Goal: Task Accomplishment & Management: Use online tool/utility

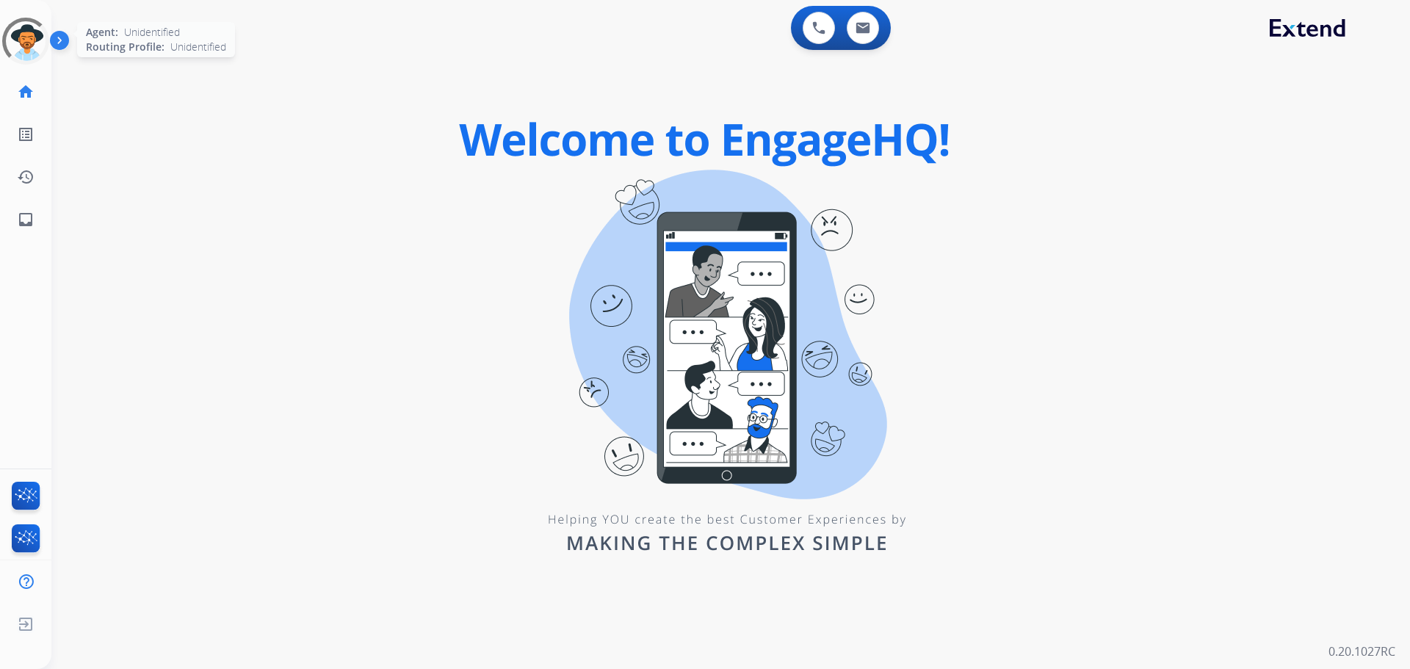
click at [29, 61] on div at bounding box center [25, 41] width 53 height 53
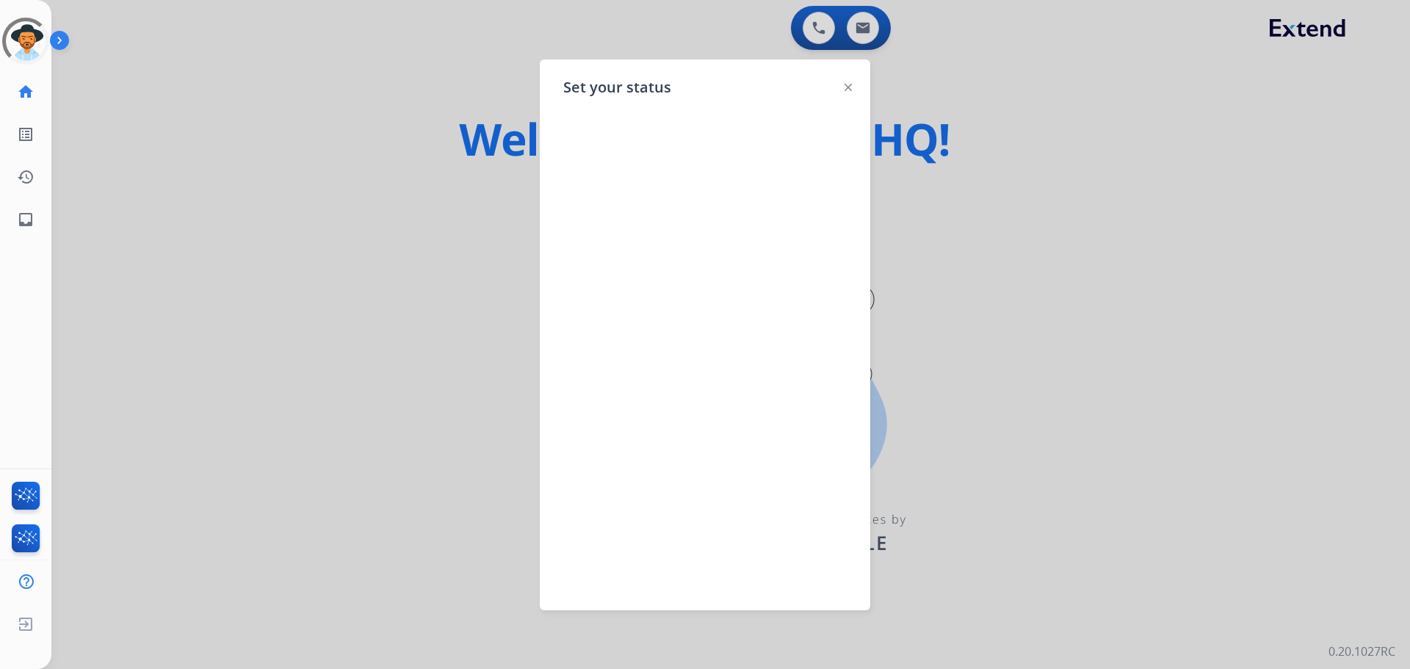
drag, startPoint x: 272, startPoint y: 151, endPoint x: 167, endPoint y: 159, distance: 105.3
click at [273, 155] on div at bounding box center [705, 334] width 1410 height 669
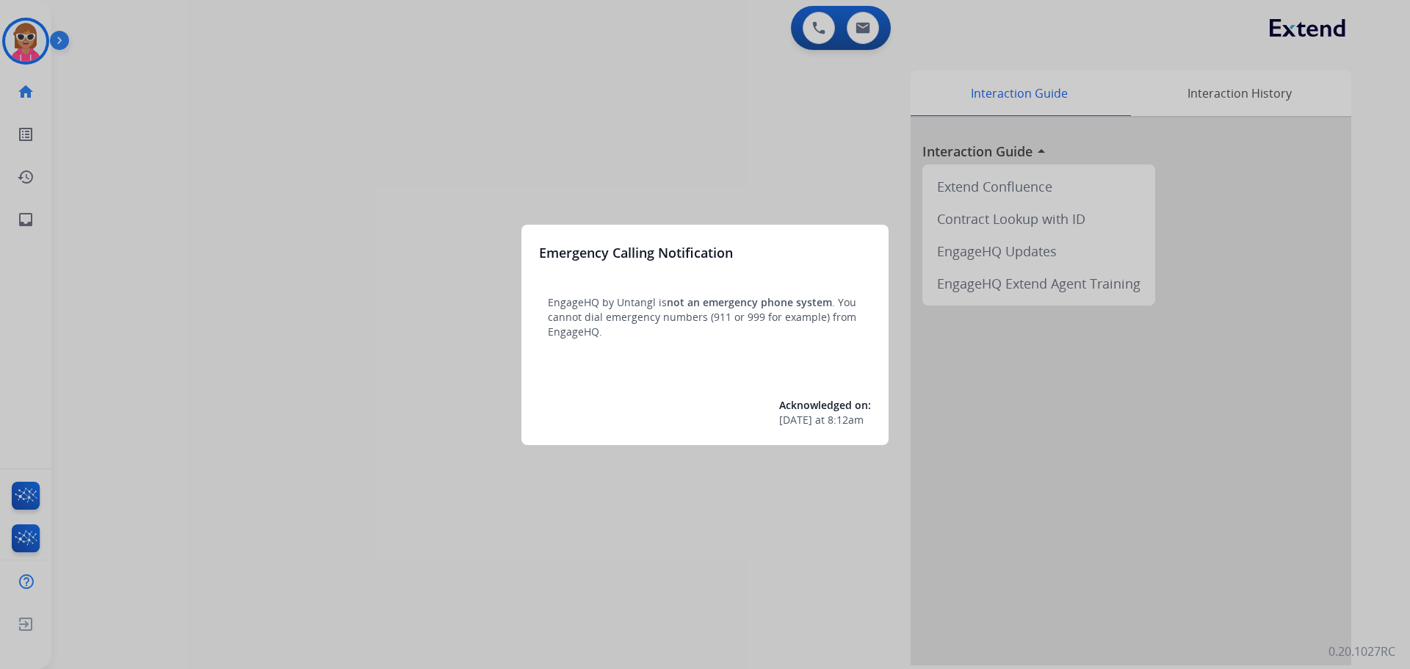
click at [7, 33] on div at bounding box center [705, 334] width 1410 height 669
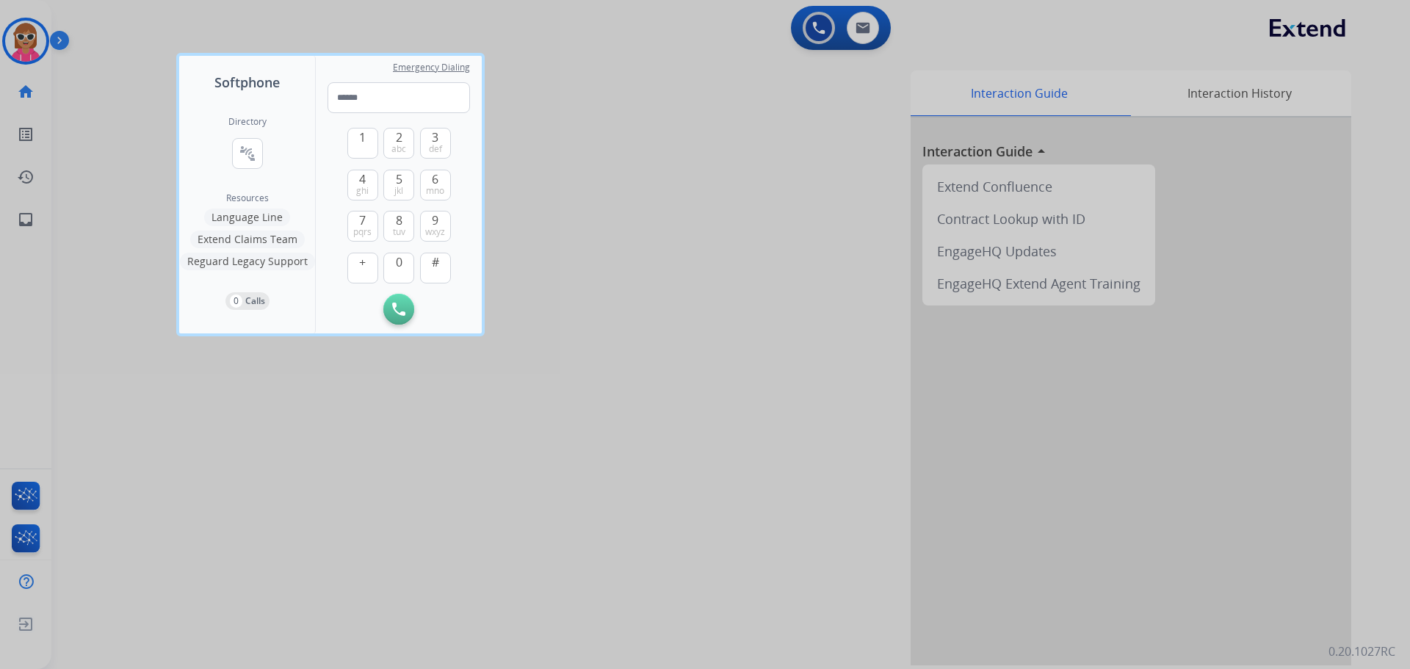
click at [71, 248] on div at bounding box center [705, 334] width 1410 height 669
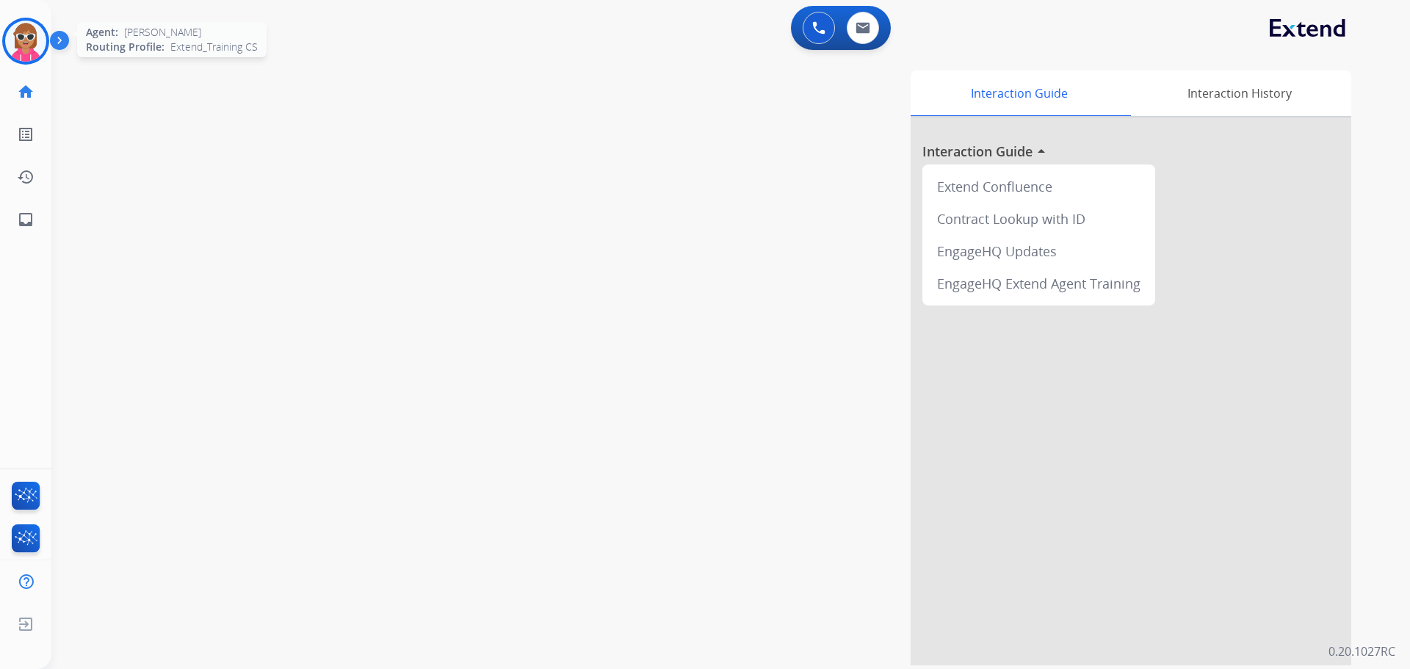
click at [29, 51] on img at bounding box center [25, 41] width 41 height 41
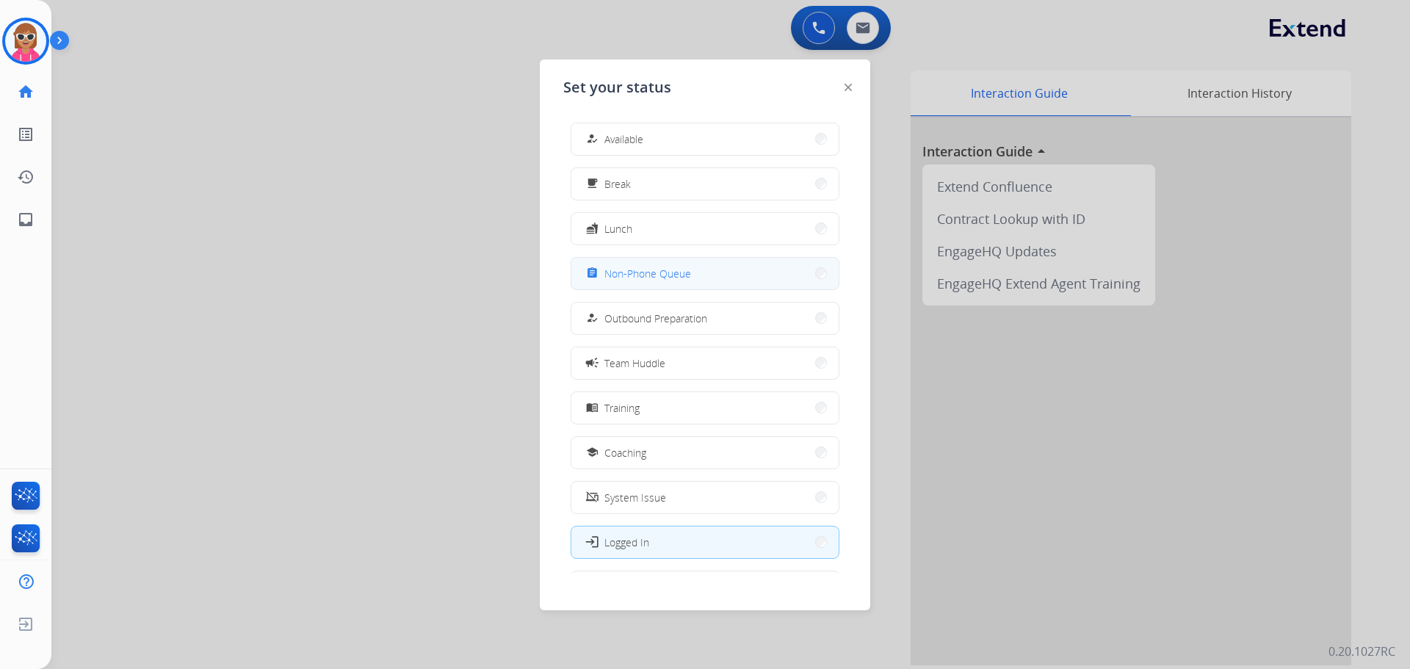
click at [639, 278] on span "Non-Phone Queue" at bounding box center [648, 273] width 87 height 15
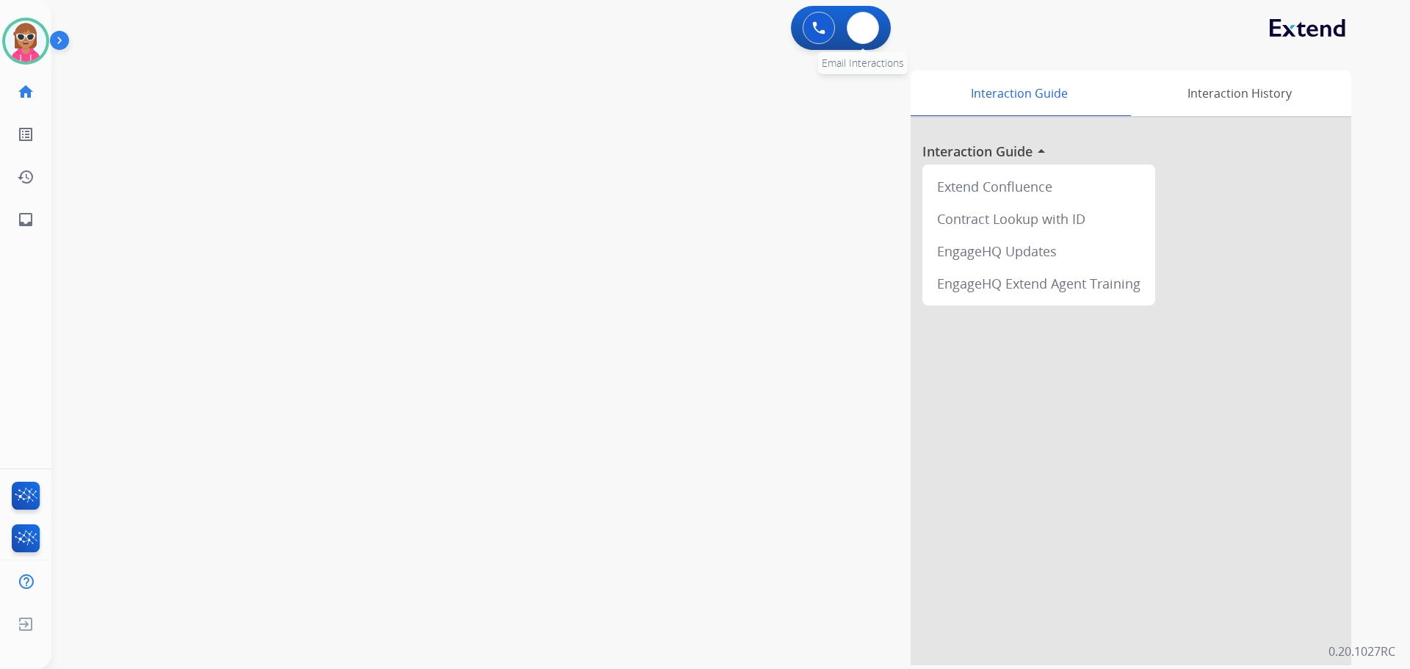
drag, startPoint x: 862, startPoint y: 43, endPoint x: 871, endPoint y: 65, distance: 24.0
click at [871, 44] on div "0 Email Interactions" at bounding box center [863, 28] width 44 height 32
click at [859, 34] on button at bounding box center [863, 28] width 32 height 32
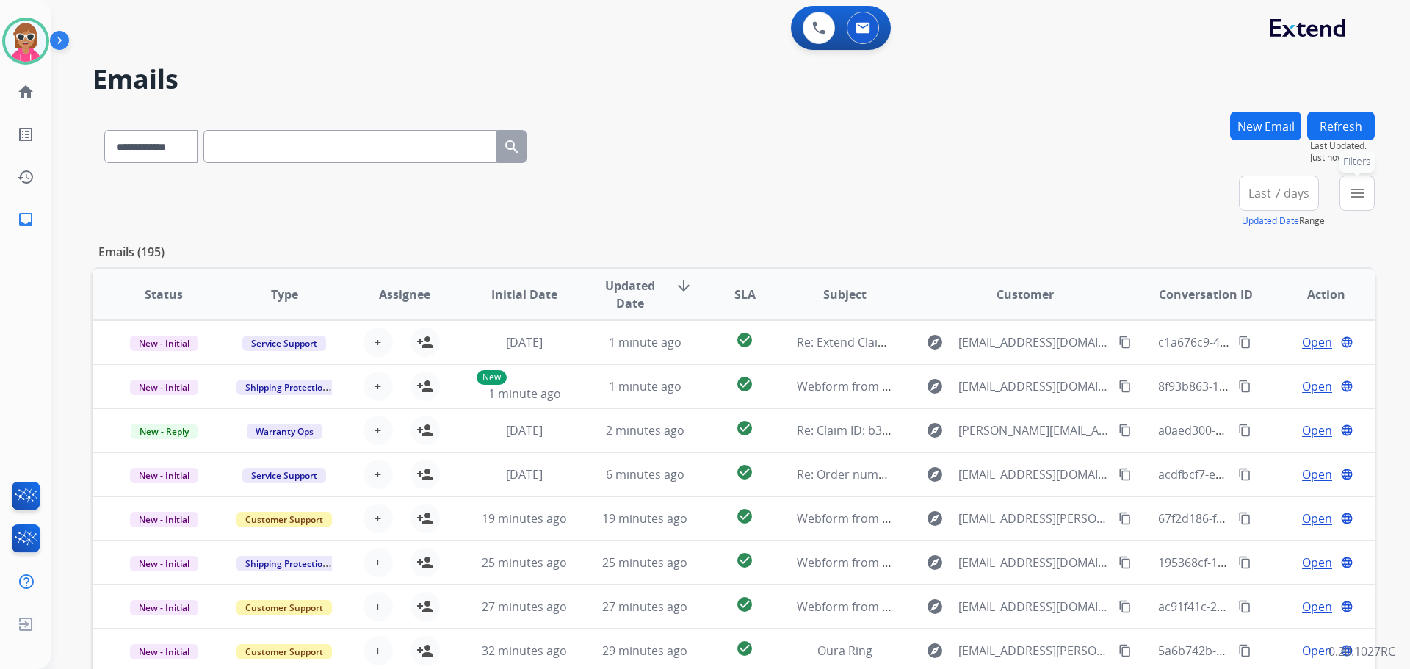
click at [1352, 200] on mat-icon "menu" at bounding box center [1358, 193] width 18 height 18
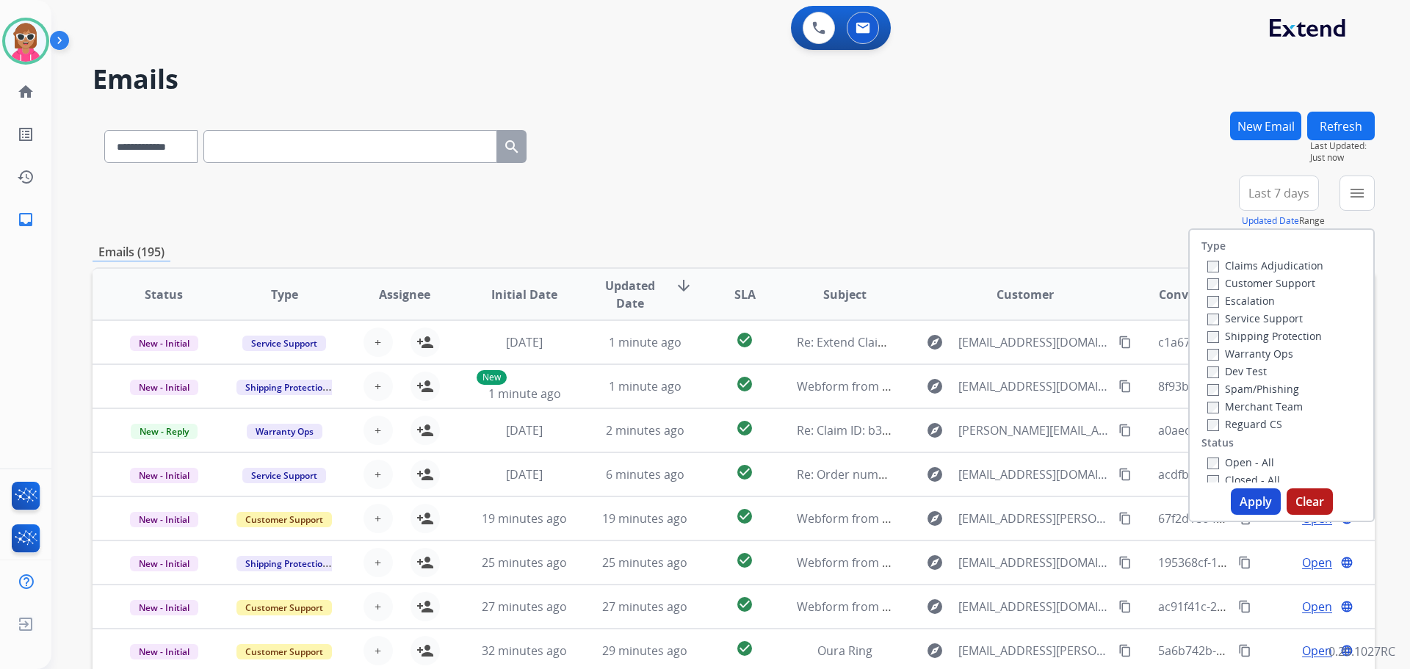
click at [1252, 279] on label "Customer Support" at bounding box center [1262, 283] width 108 height 14
click at [1253, 342] on label "Shipping Protection" at bounding box center [1265, 336] width 115 height 14
click at [1248, 427] on label "Reguard CS" at bounding box center [1245, 424] width 75 height 14
click at [1242, 462] on label "Open - All" at bounding box center [1241, 462] width 67 height 14
click at [1246, 507] on button "Apply" at bounding box center [1256, 501] width 50 height 26
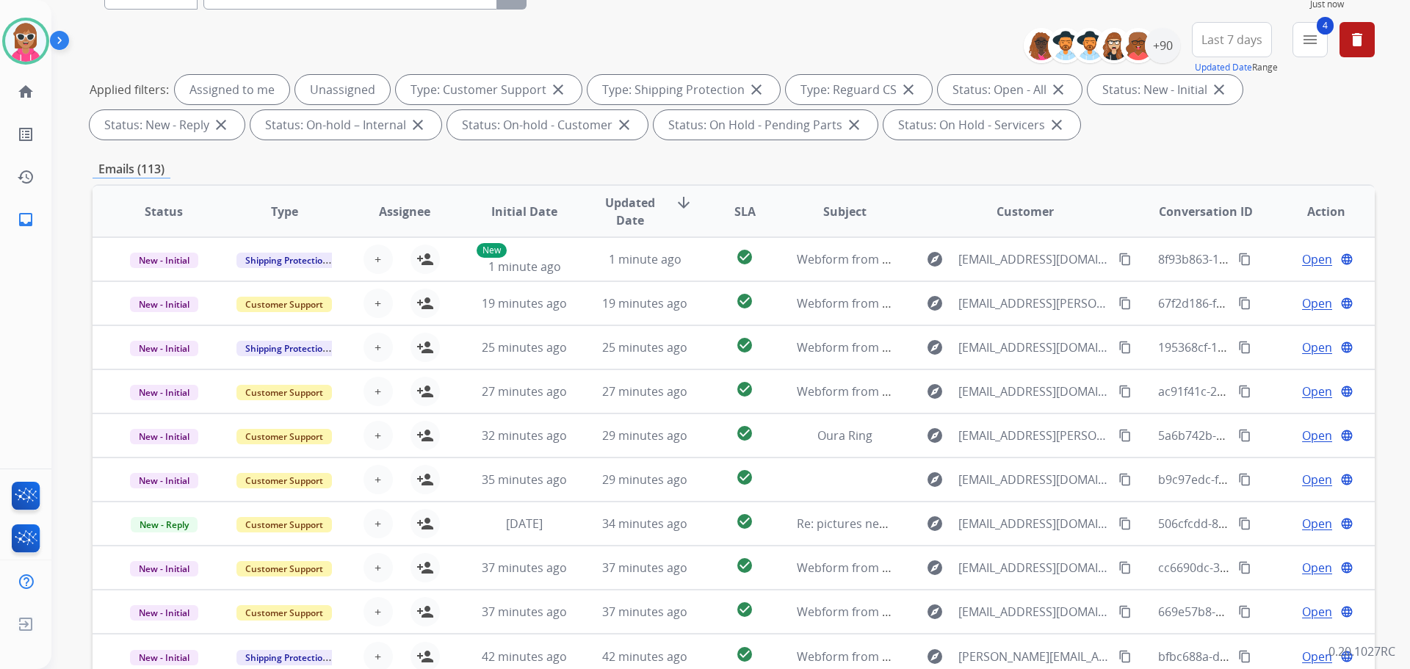
scroll to position [17, 0]
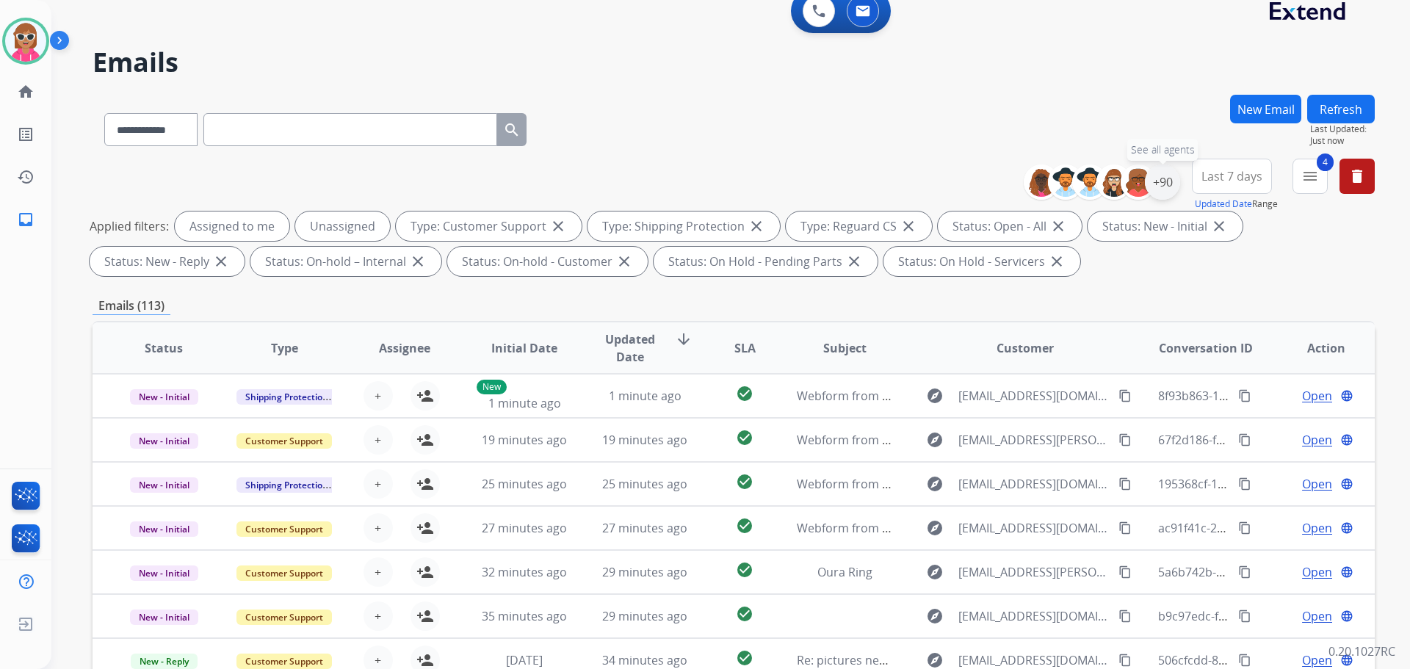
click at [1171, 184] on div "+90" at bounding box center [1162, 182] width 35 height 35
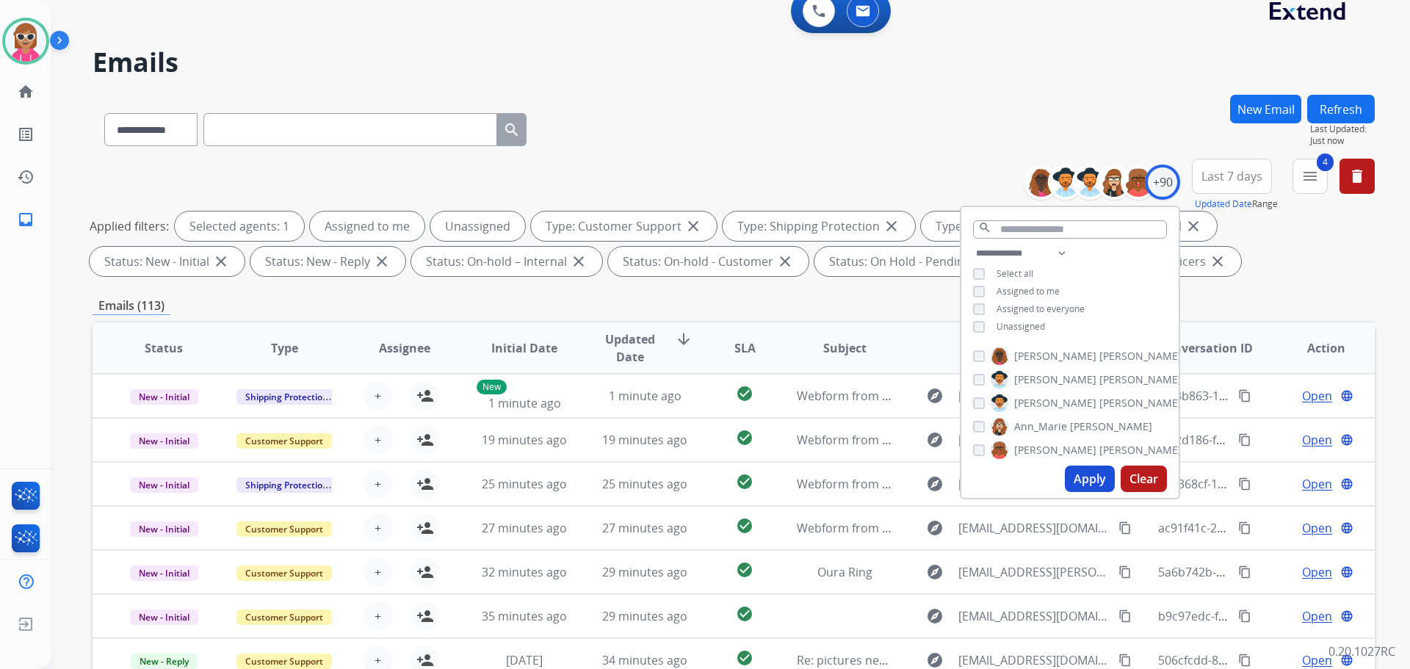
drag, startPoint x: 1006, startPoint y: 292, endPoint x: 1023, endPoint y: 325, distance: 37.5
click at [1007, 297] on div "**********" at bounding box center [1069, 292] width 217 height 94
drag, startPoint x: 1047, startPoint y: 290, endPoint x: 1046, endPoint y: 302, distance: 11.8
click at [1046, 301] on div "**********" at bounding box center [1069, 292] width 217 height 94
drag, startPoint x: 1001, startPoint y: 289, endPoint x: 1031, endPoint y: 334, distance: 54.2
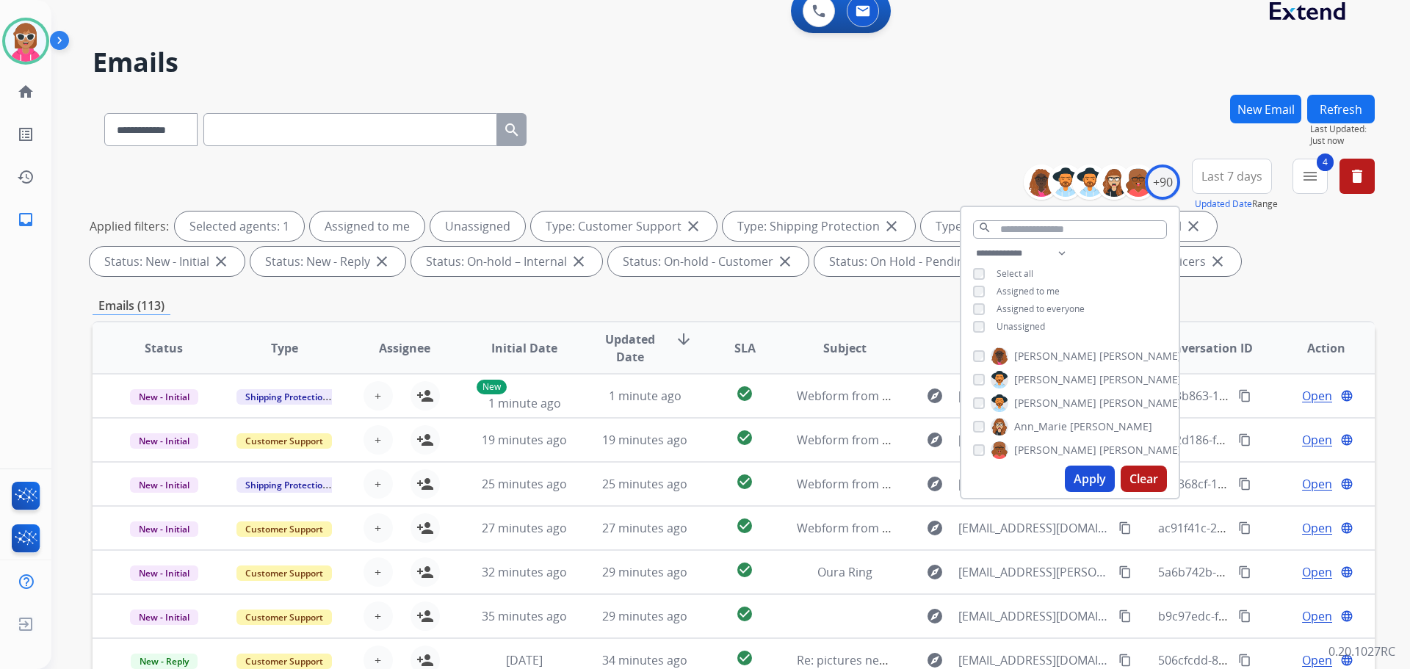
click at [1001, 291] on span "Assigned to me" at bounding box center [1028, 291] width 63 height 12
click at [1086, 474] on button "Apply" at bounding box center [1090, 479] width 50 height 26
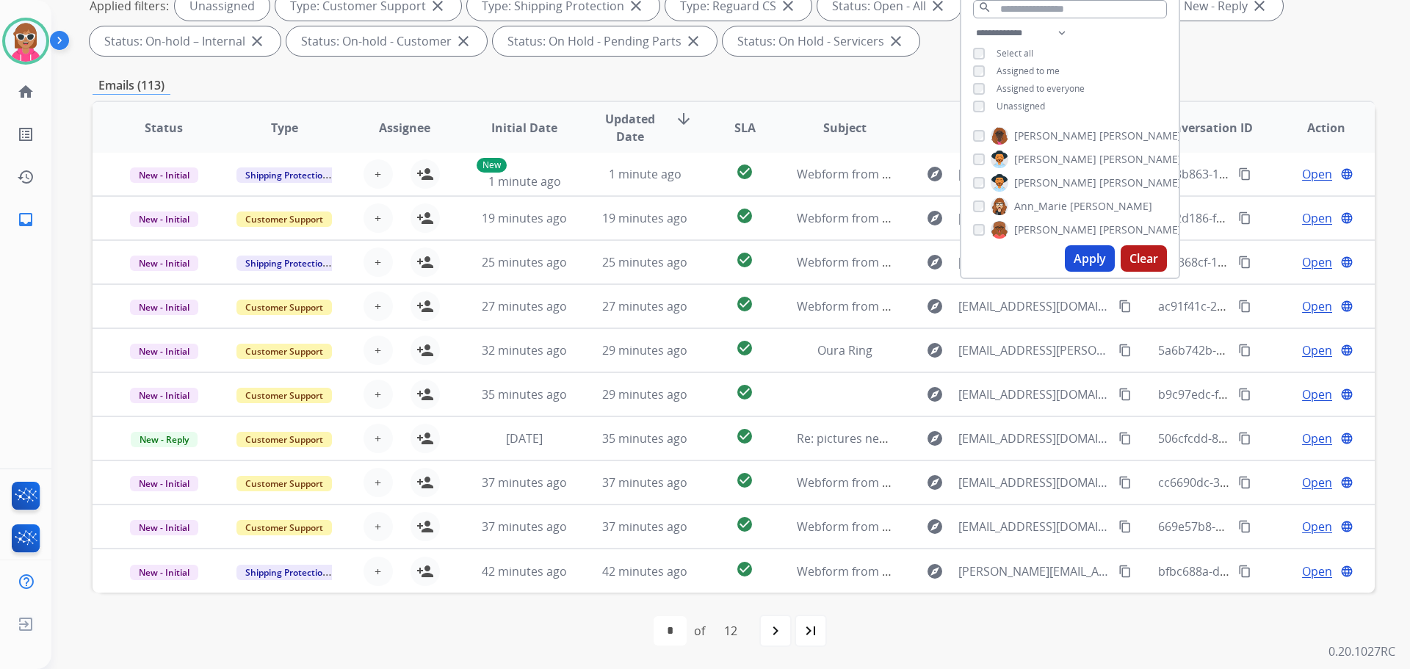
scroll to position [0, 0]
click at [1241, 54] on div "Applied filters: Unassigned Type: Customer Support close Type: Shipping Protect…" at bounding box center [731, 23] width 1282 height 65
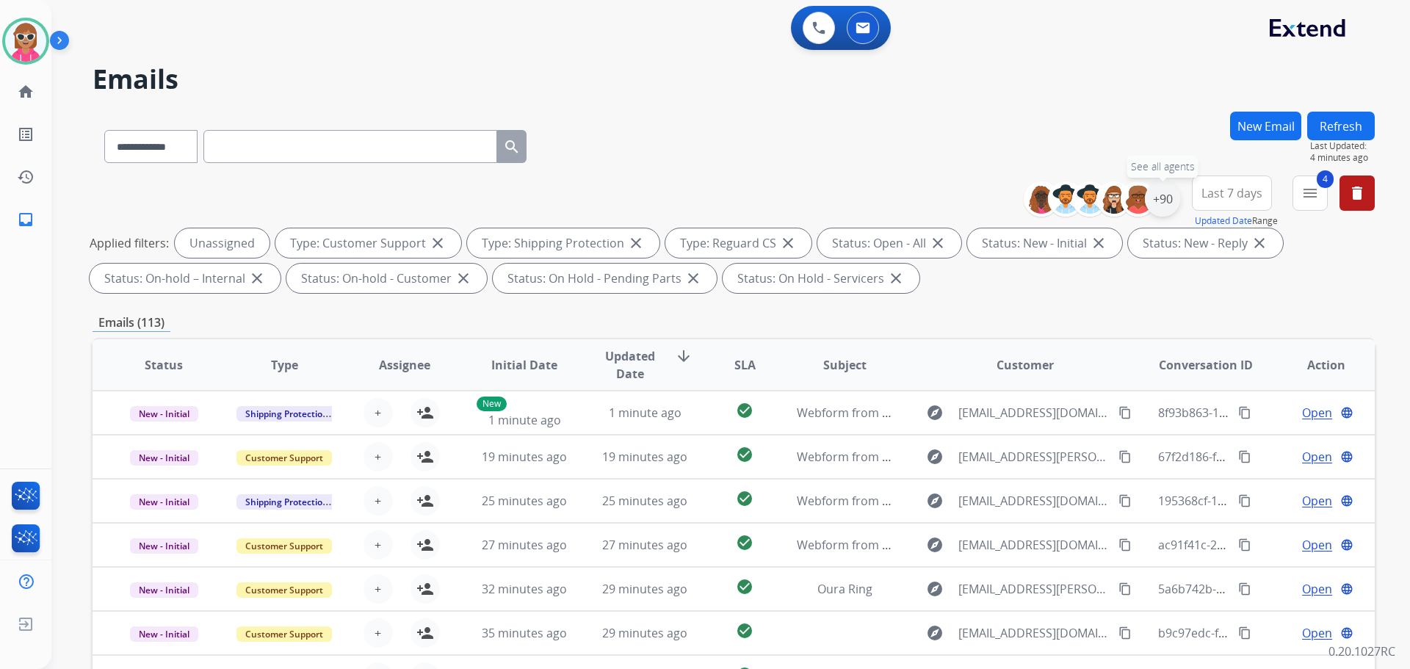
click at [1166, 201] on div "+90" at bounding box center [1162, 198] width 35 height 35
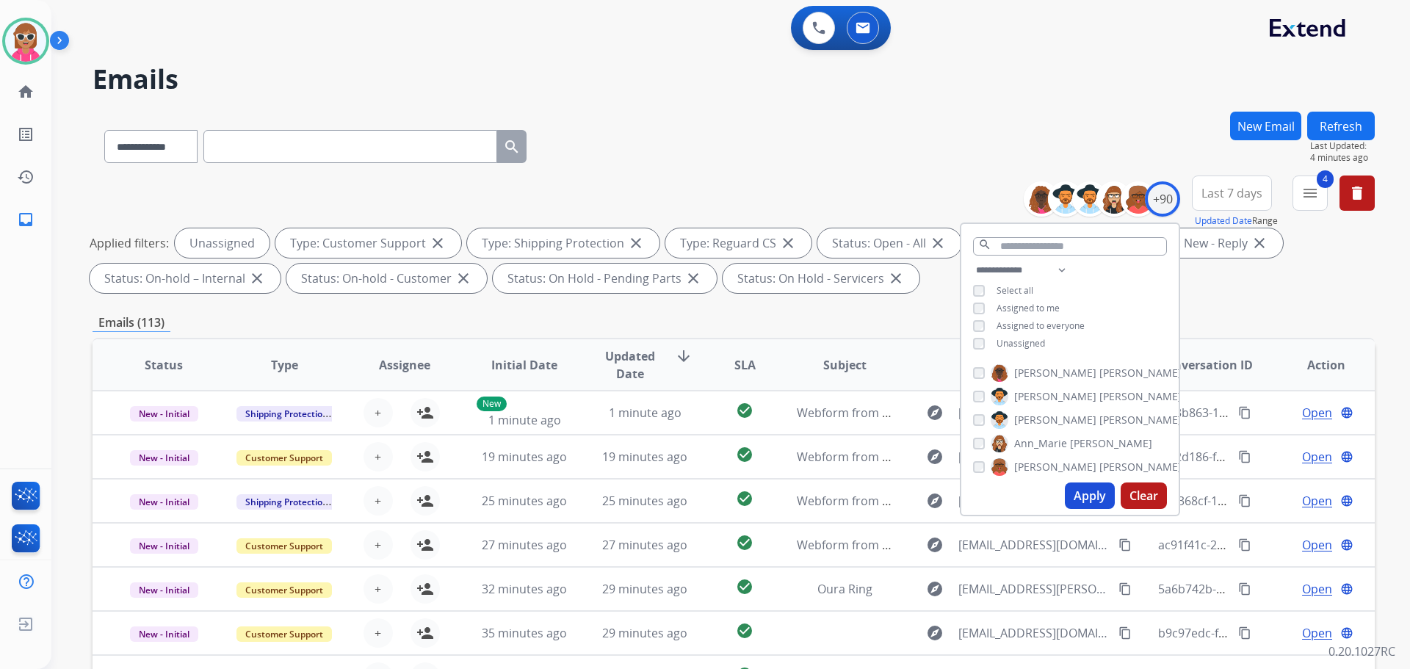
click at [1020, 345] on span "Unassigned" at bounding box center [1021, 343] width 48 height 12
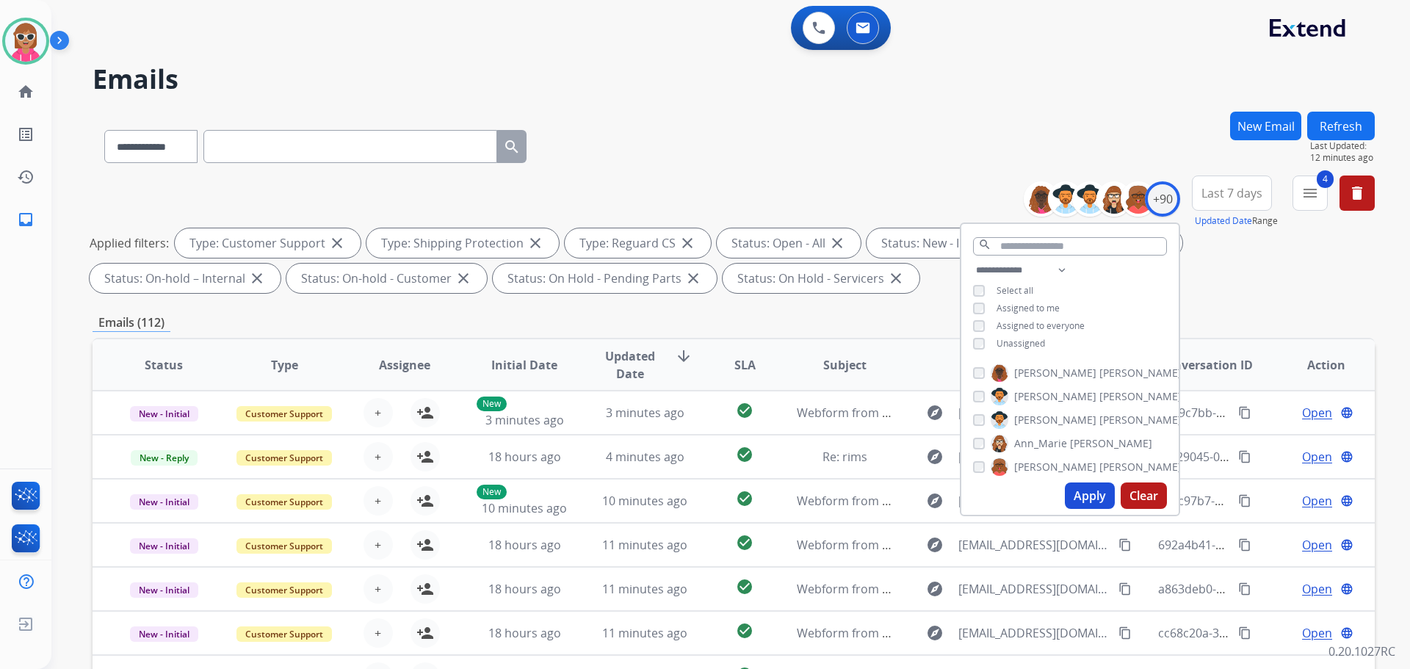
click at [1012, 21] on div "0 Voice Interactions 0 Email Interactions" at bounding box center [722, 29] width 1306 height 47
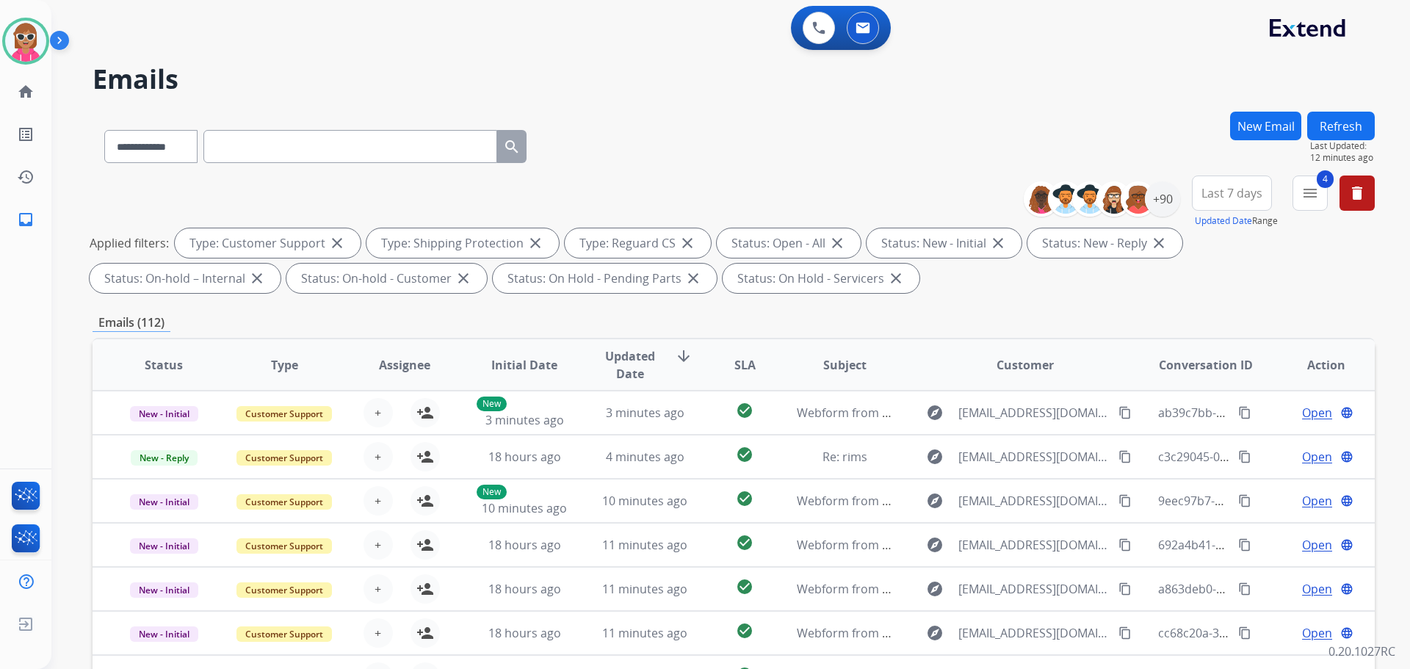
click at [1018, 46] on div "0 Voice Interactions 0 Email Interactions" at bounding box center [722, 29] width 1306 height 47
click at [1348, 126] on button "Refresh" at bounding box center [1341, 126] width 68 height 29
click at [280, 129] on div "**********" at bounding box center [316, 143] width 446 height 51
click at [289, 128] on div "**********" at bounding box center [316, 143] width 446 height 51
click at [292, 134] on div "**********" at bounding box center [316, 143] width 446 height 51
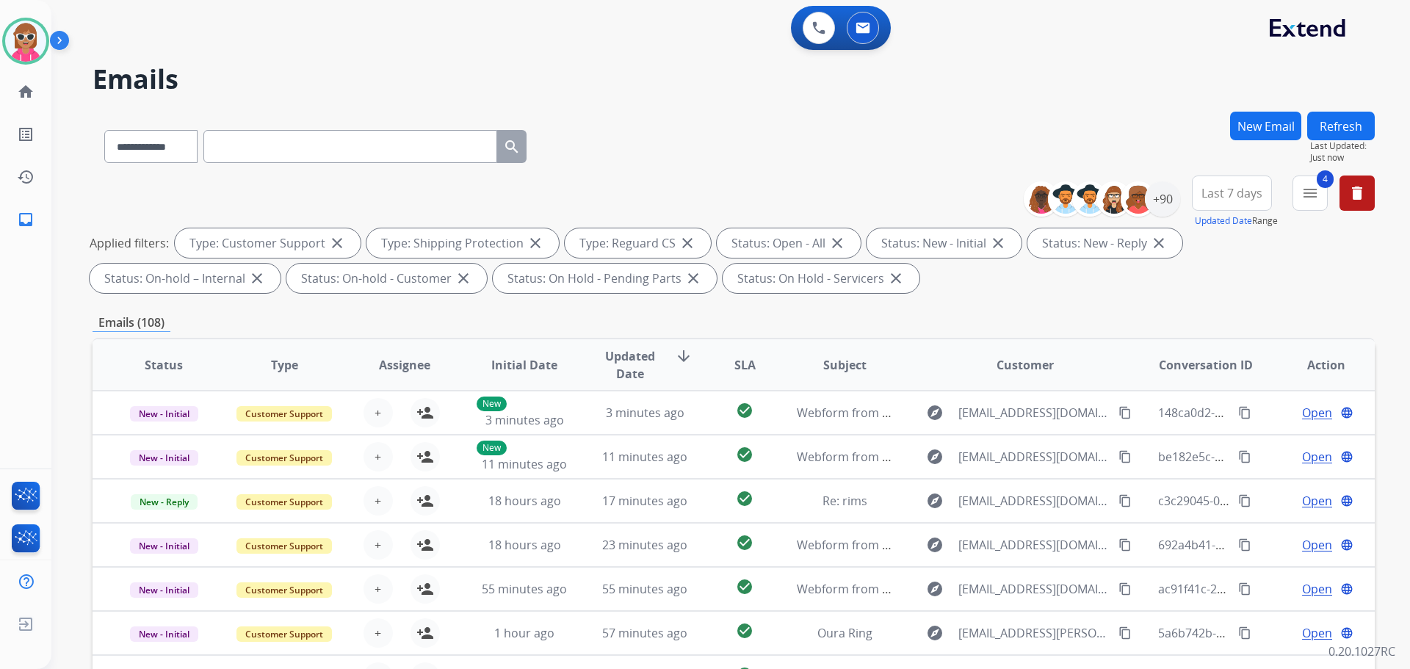
click at [292, 134] on input "text" at bounding box center [350, 146] width 294 height 33
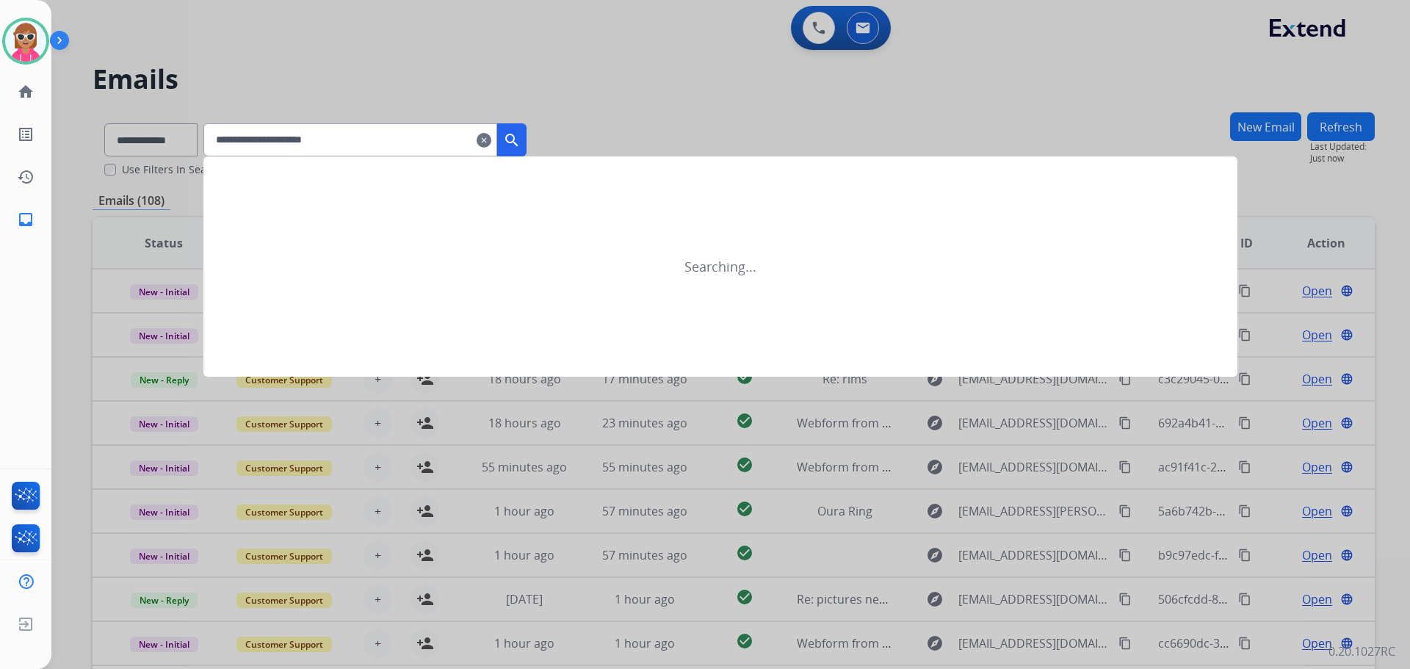
type input "**********"
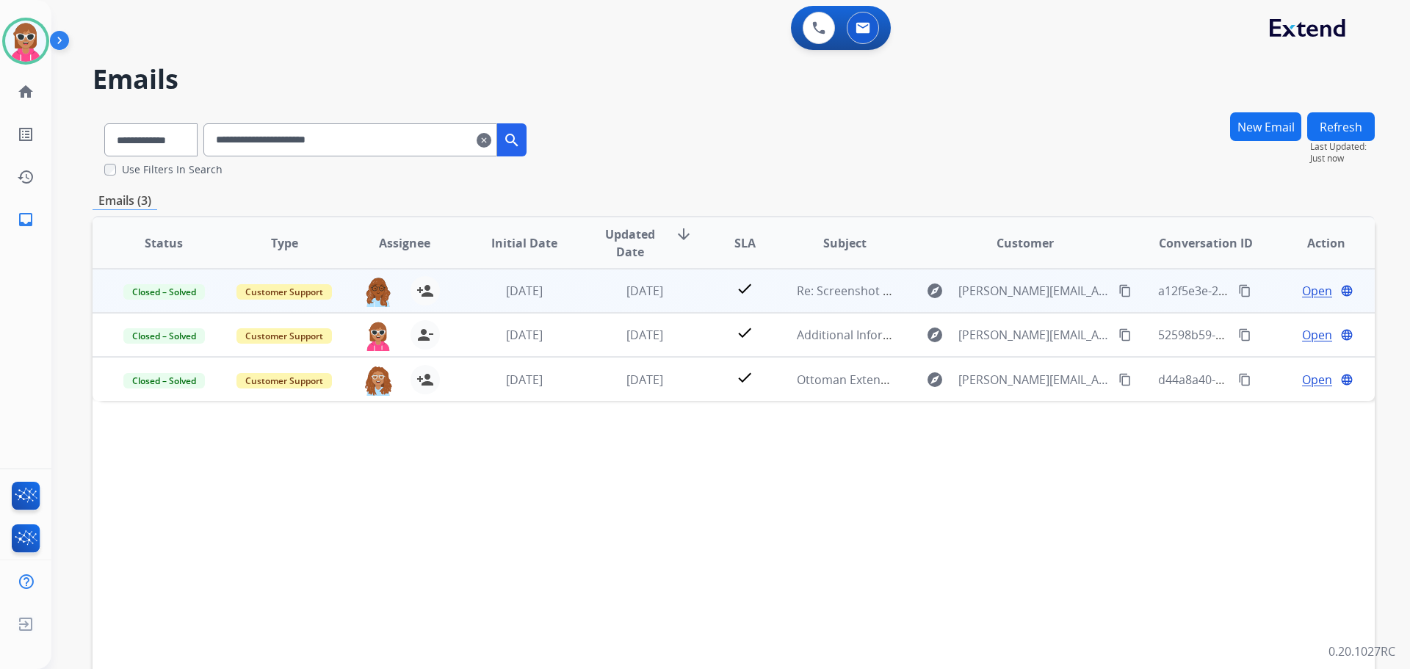
click at [1302, 283] on span "Open" at bounding box center [1317, 291] width 30 height 18
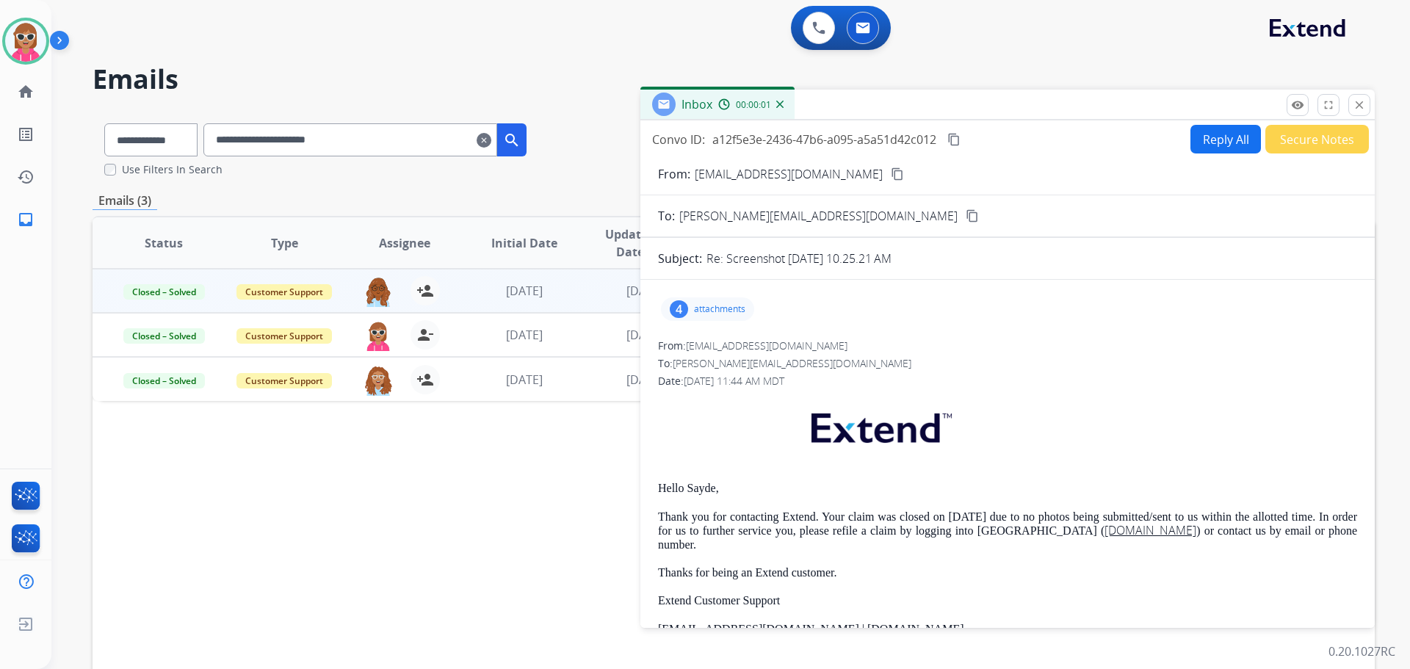
click at [698, 310] on p "attachments" at bounding box center [719, 309] width 51 height 12
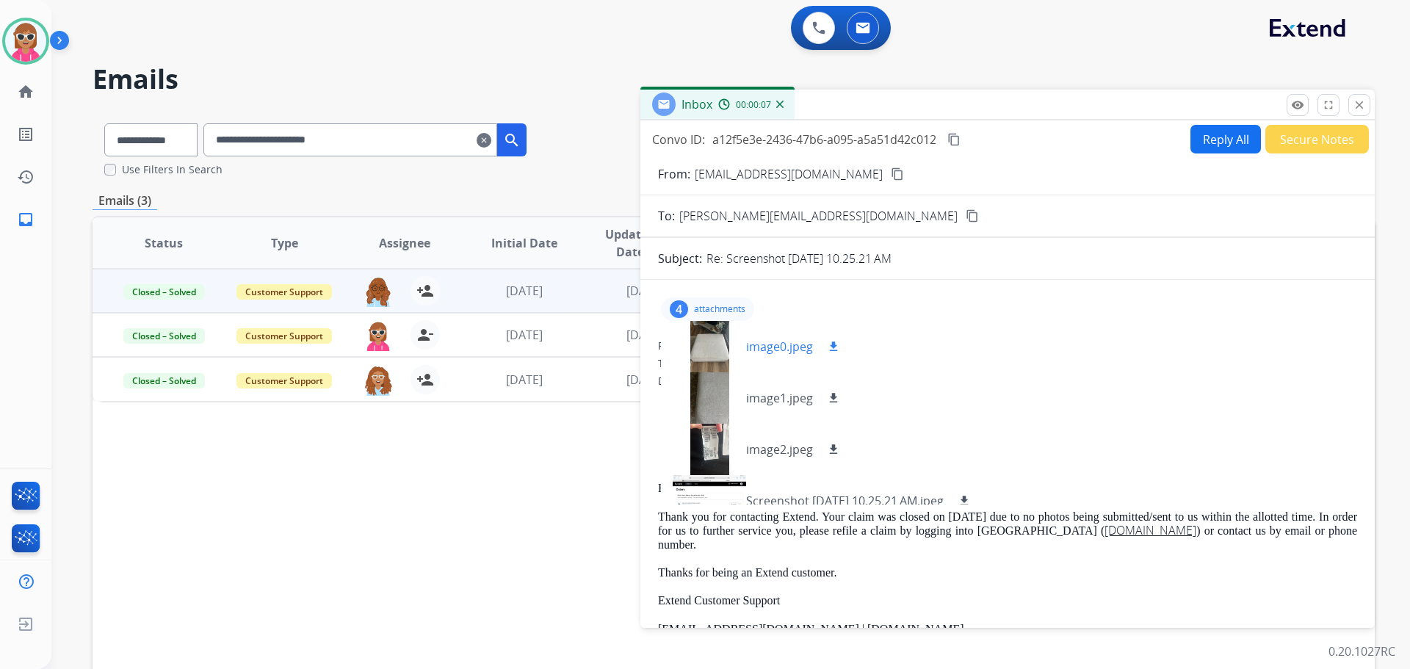
click at [708, 331] on div at bounding box center [709, 346] width 73 height 51
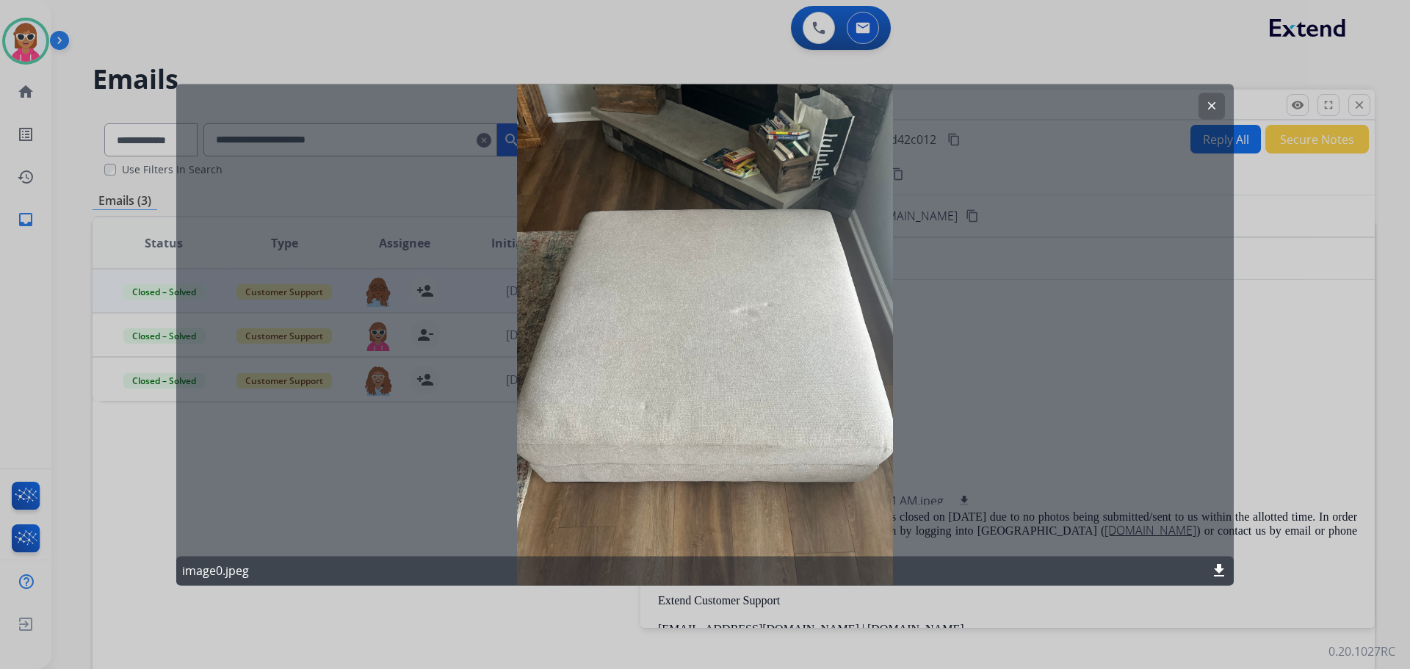
click at [1215, 101] on mat-icon "clear" at bounding box center [1211, 105] width 13 height 13
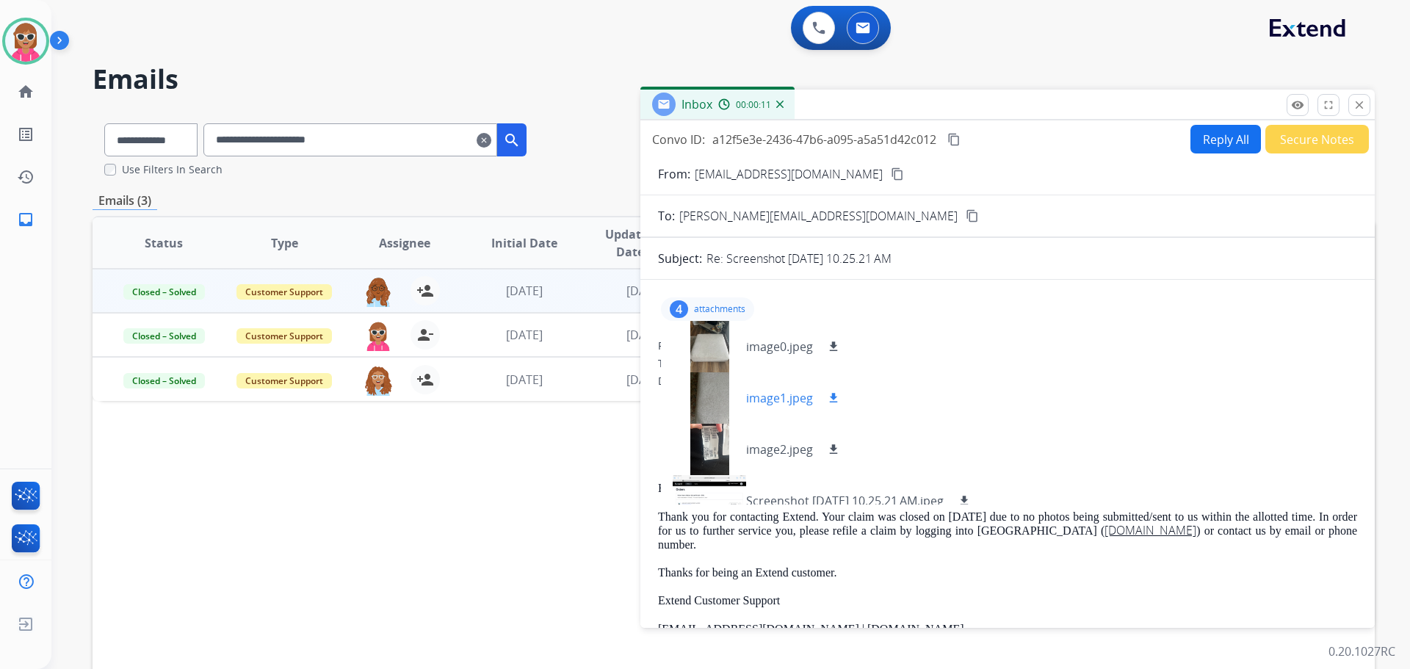
click at [710, 391] on div at bounding box center [709, 397] width 73 height 51
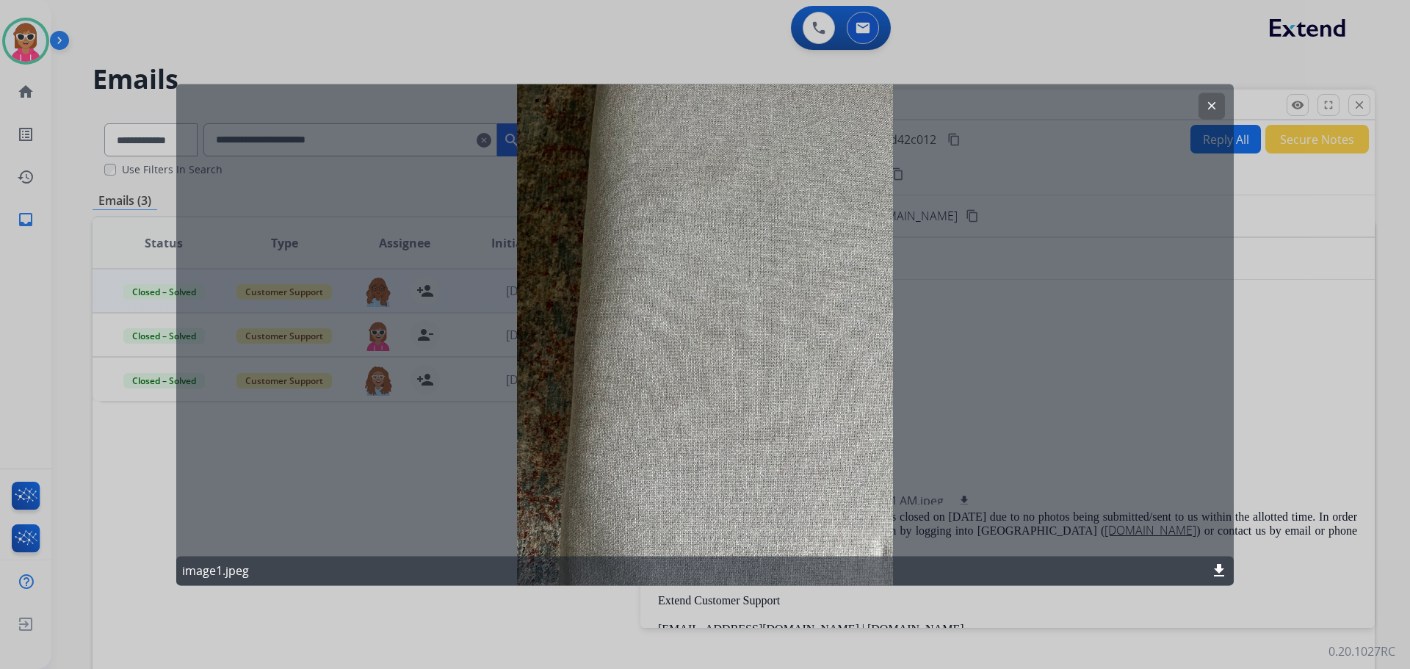
click at [1202, 109] on button "clear" at bounding box center [1212, 106] width 26 height 26
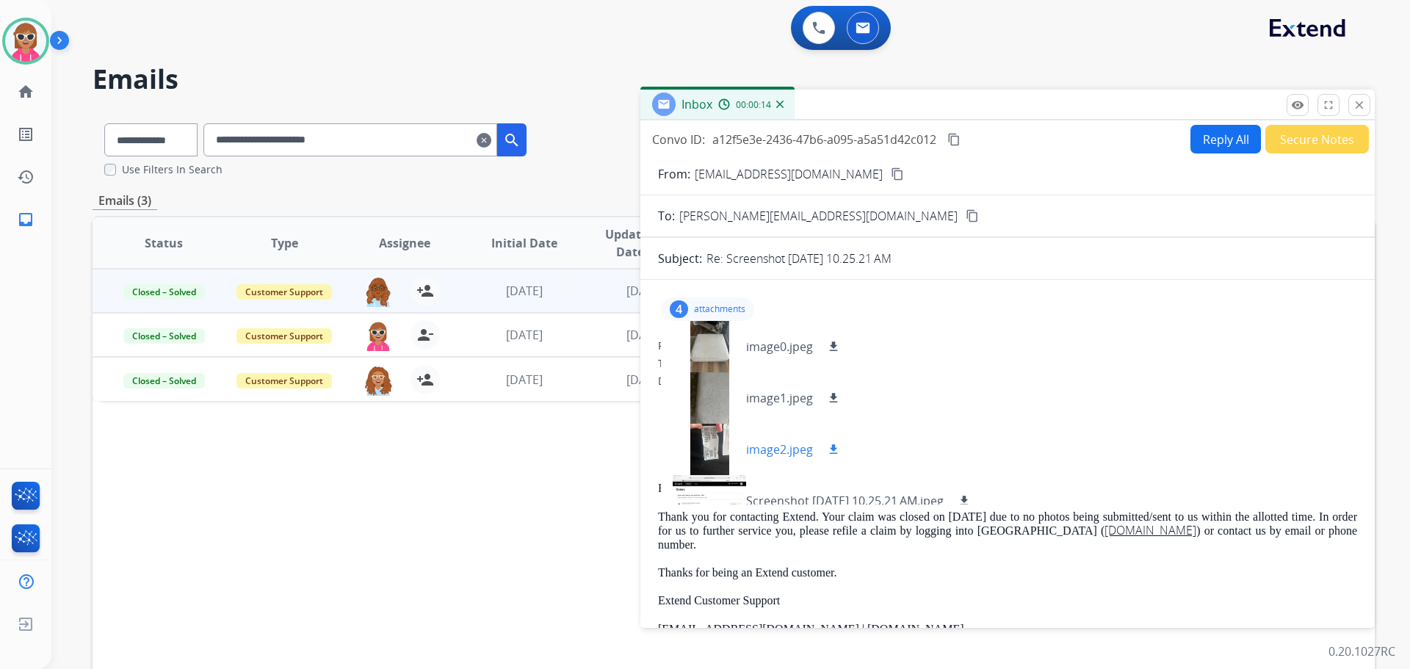
click at [696, 456] on div at bounding box center [709, 449] width 73 height 51
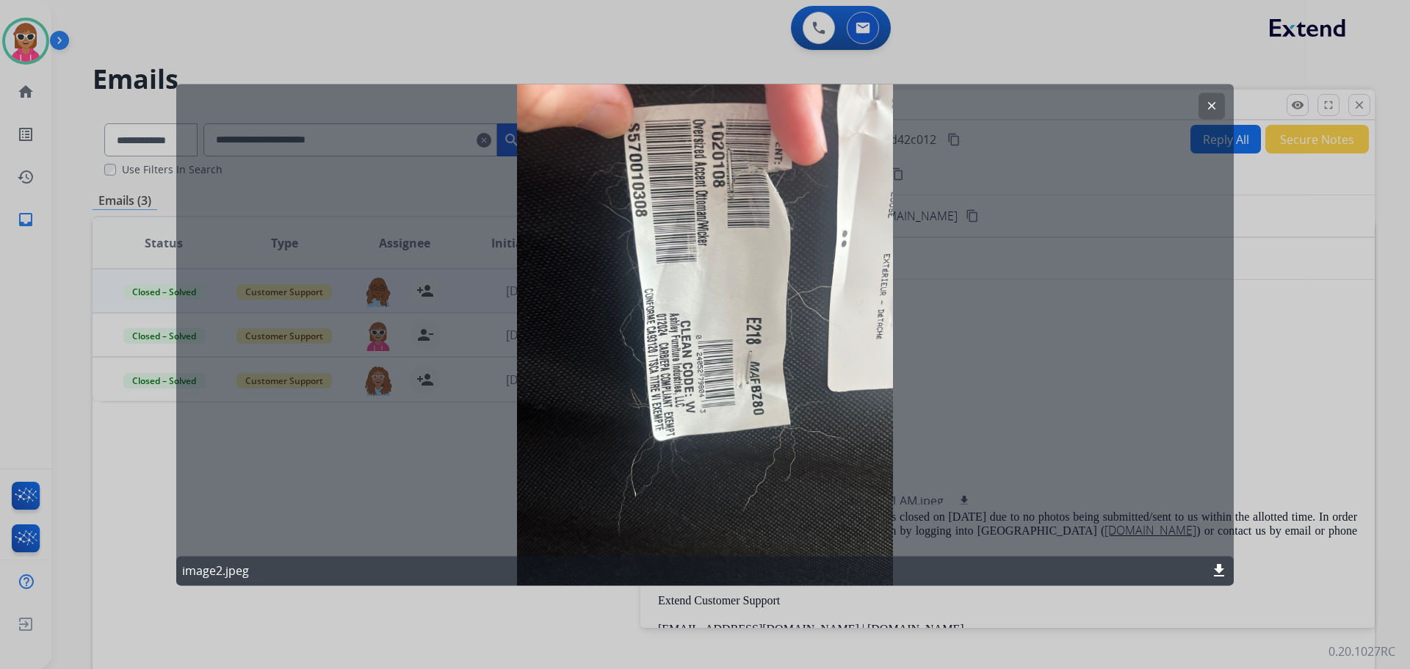
click at [1211, 96] on button "clear" at bounding box center [1212, 106] width 26 height 26
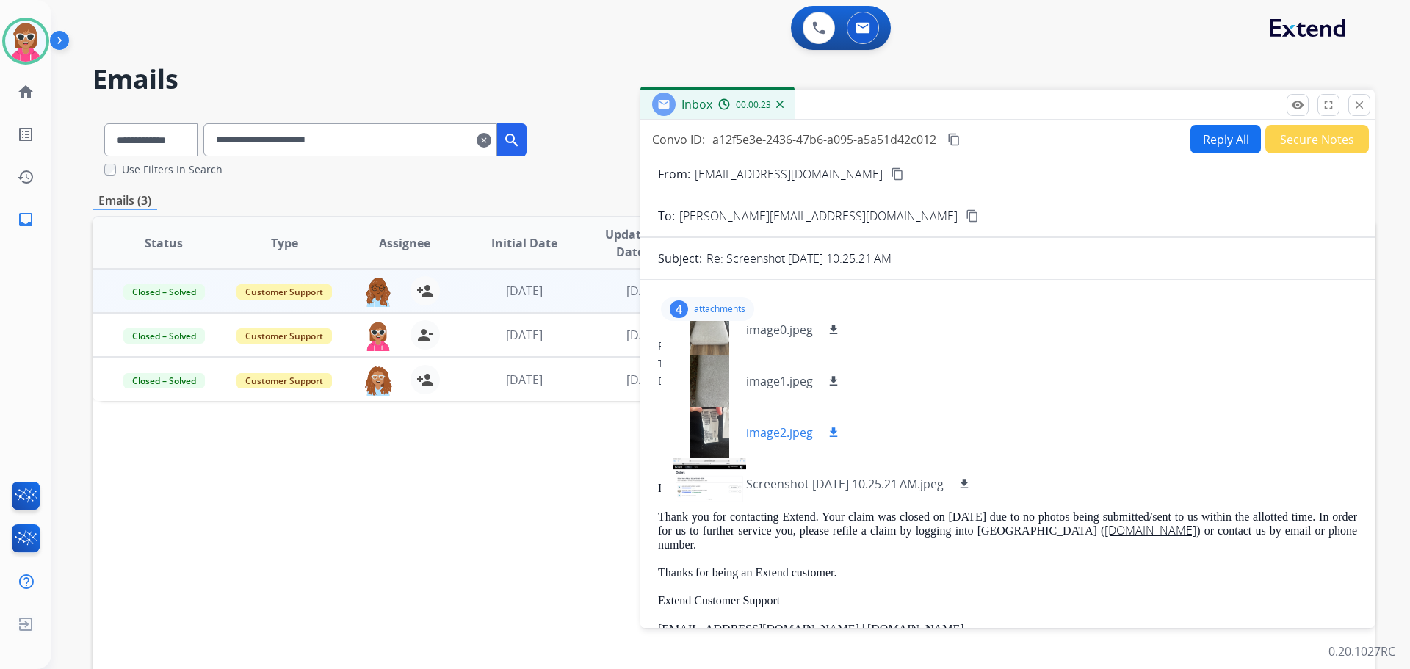
scroll to position [22, 0]
click at [954, 137] on mat-icon "content_copy" at bounding box center [954, 139] width 13 height 13
click at [709, 323] on div at bounding box center [709, 324] width 73 height 51
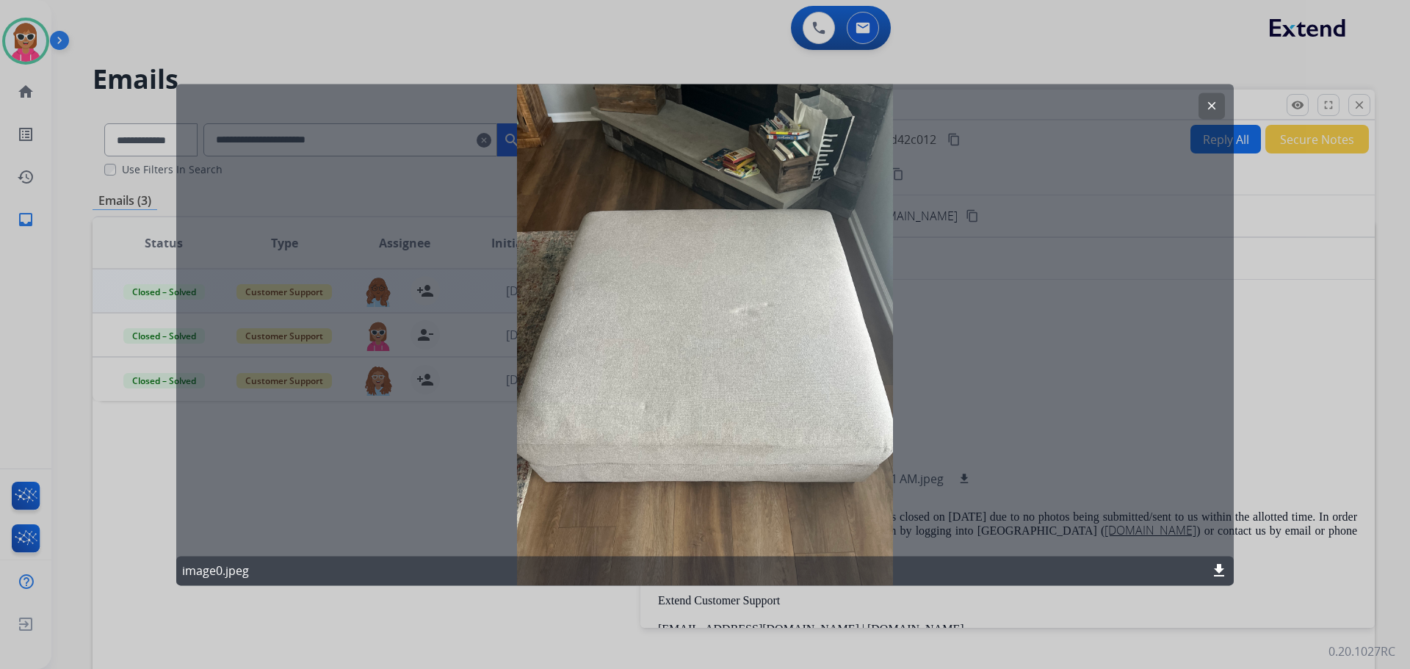
click at [1210, 106] on mat-icon "clear" at bounding box center [1211, 105] width 13 height 13
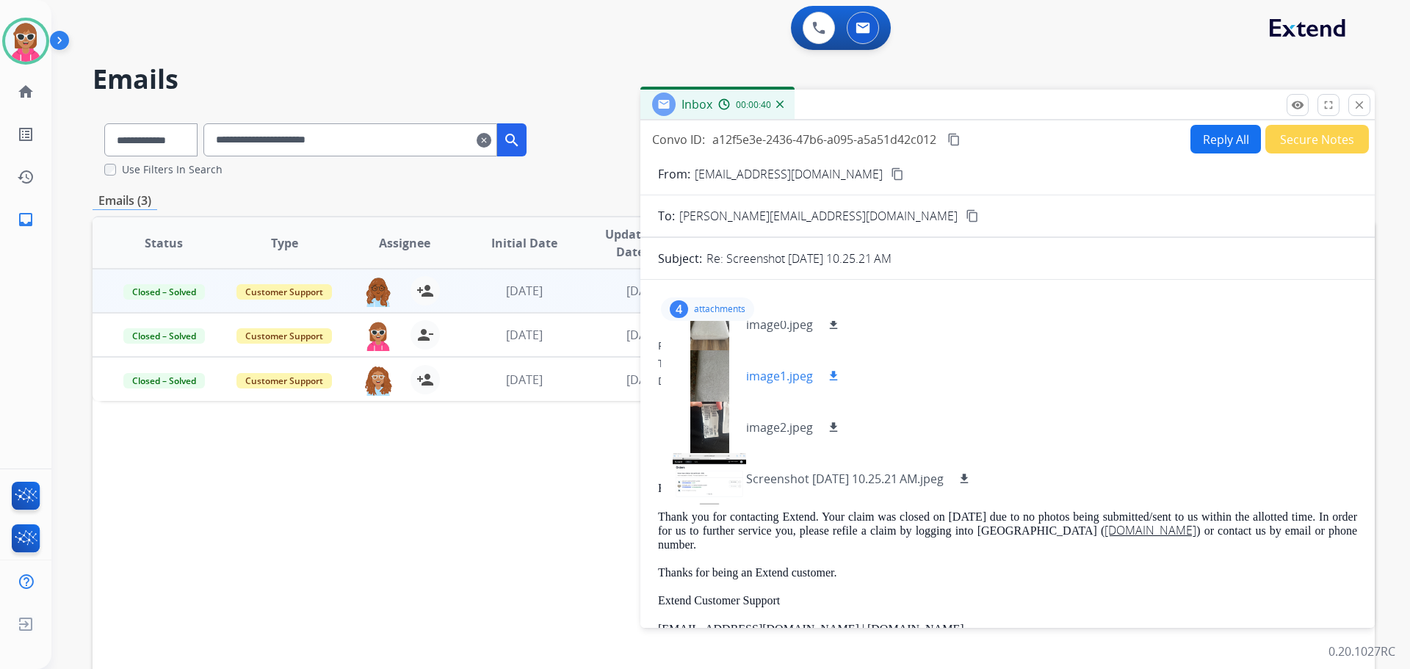
click at [710, 377] on div at bounding box center [709, 375] width 73 height 51
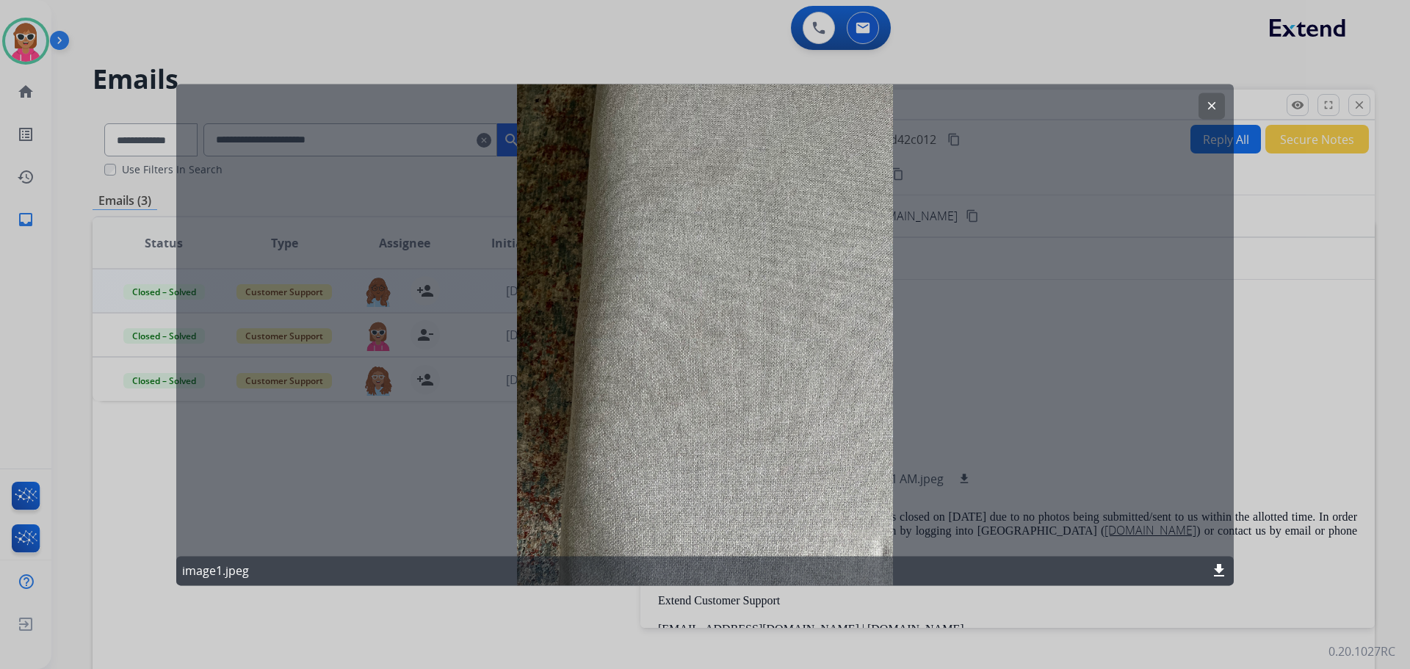
click at [1204, 117] on button "clear" at bounding box center [1212, 106] width 26 height 26
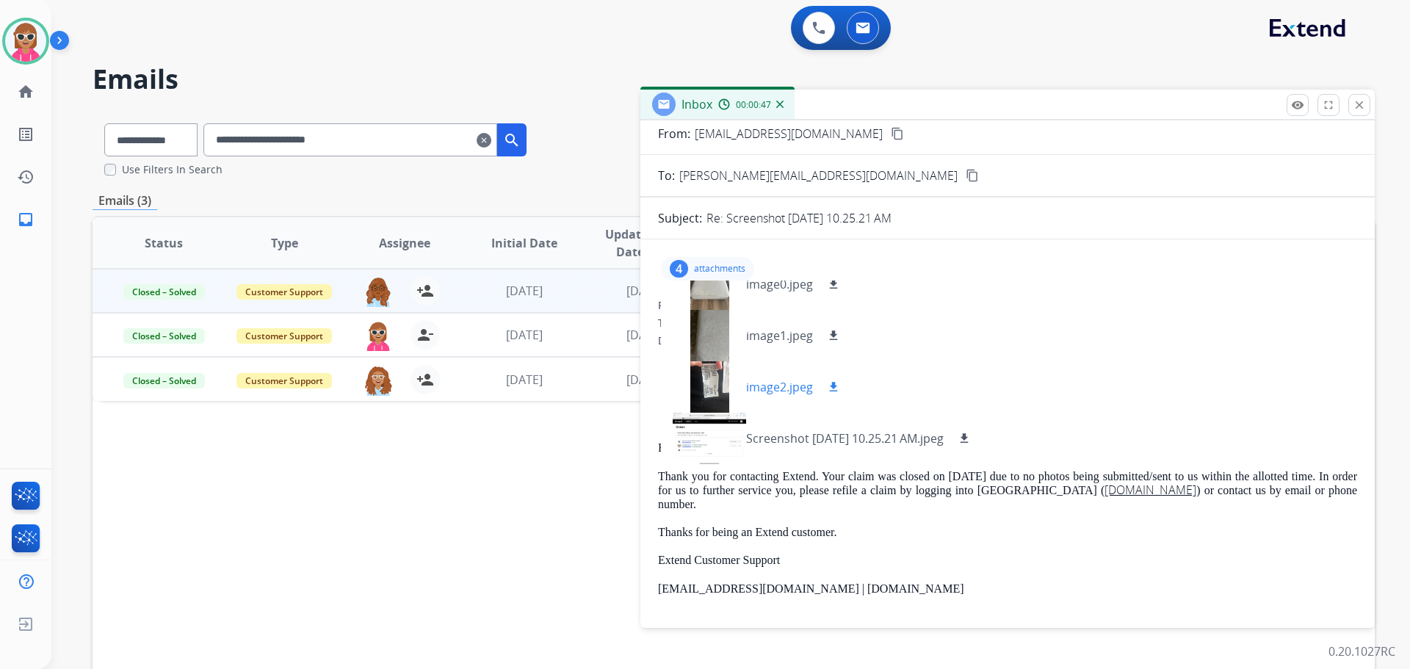
scroll to position [73, 0]
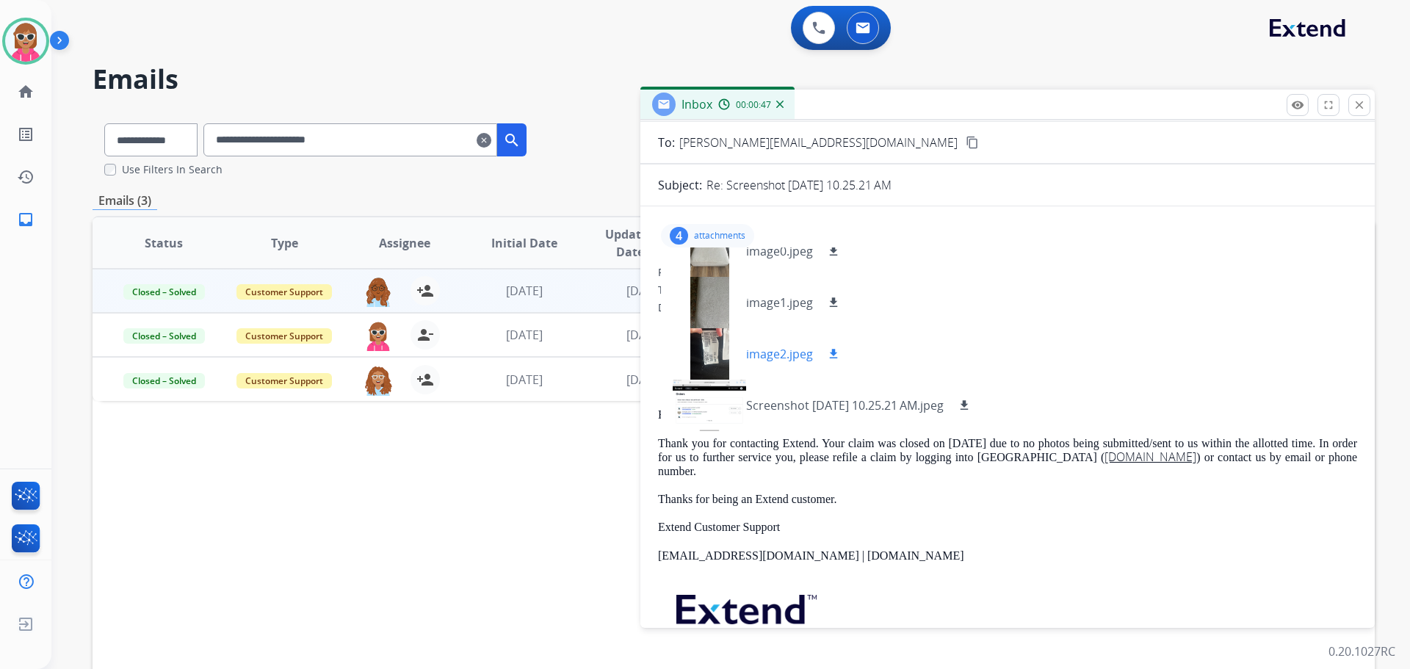
click at [710, 343] on div at bounding box center [709, 353] width 73 height 51
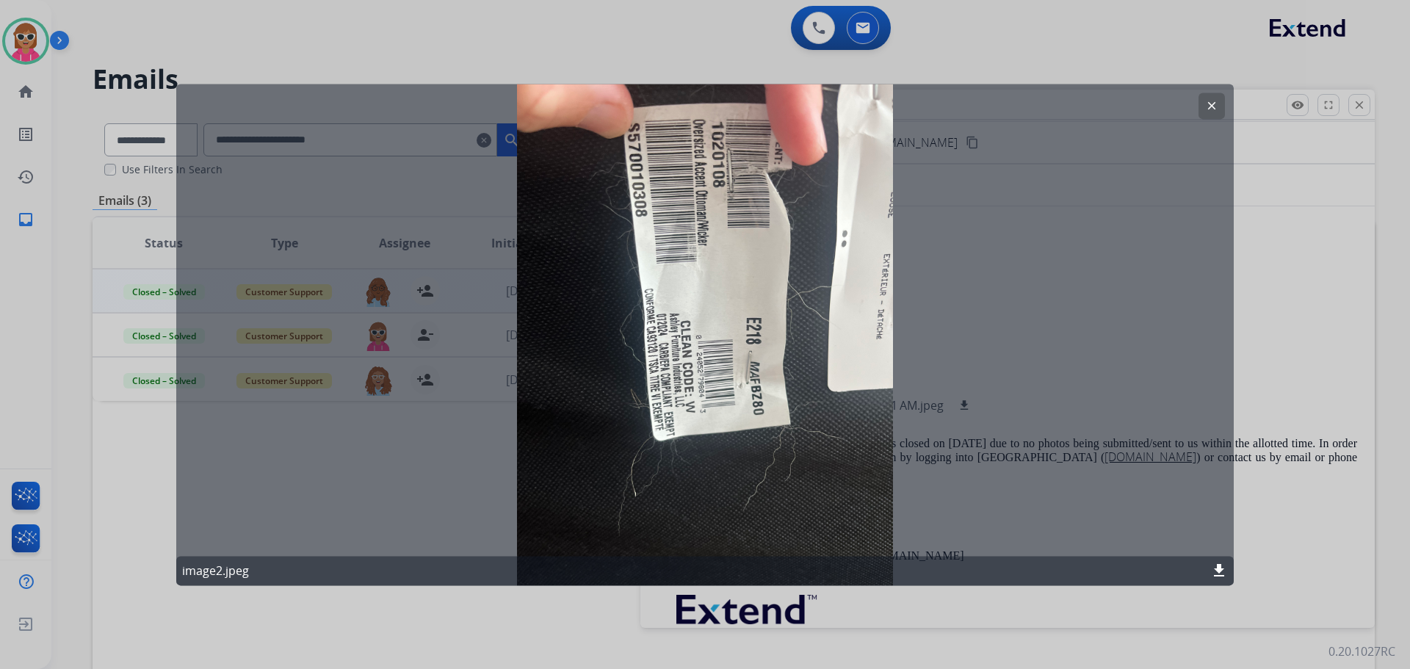
click at [1206, 101] on mat-icon "clear" at bounding box center [1211, 105] width 13 height 13
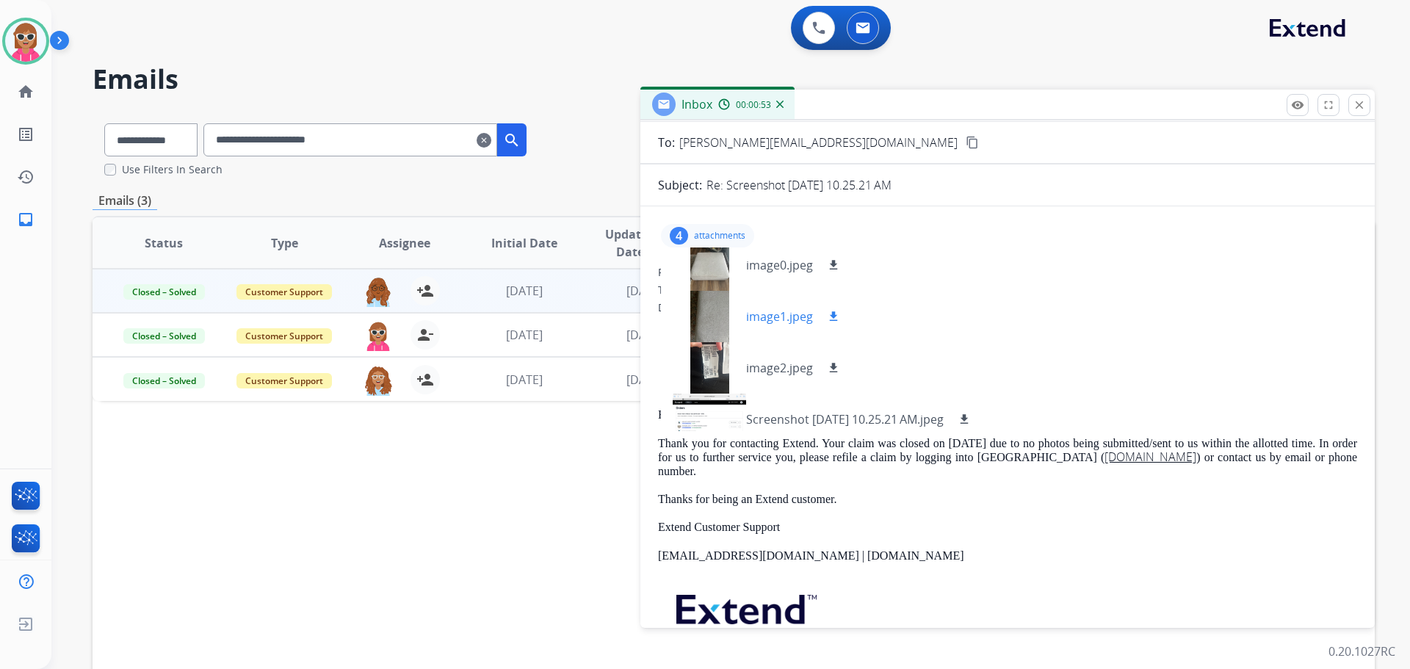
scroll to position [0, 0]
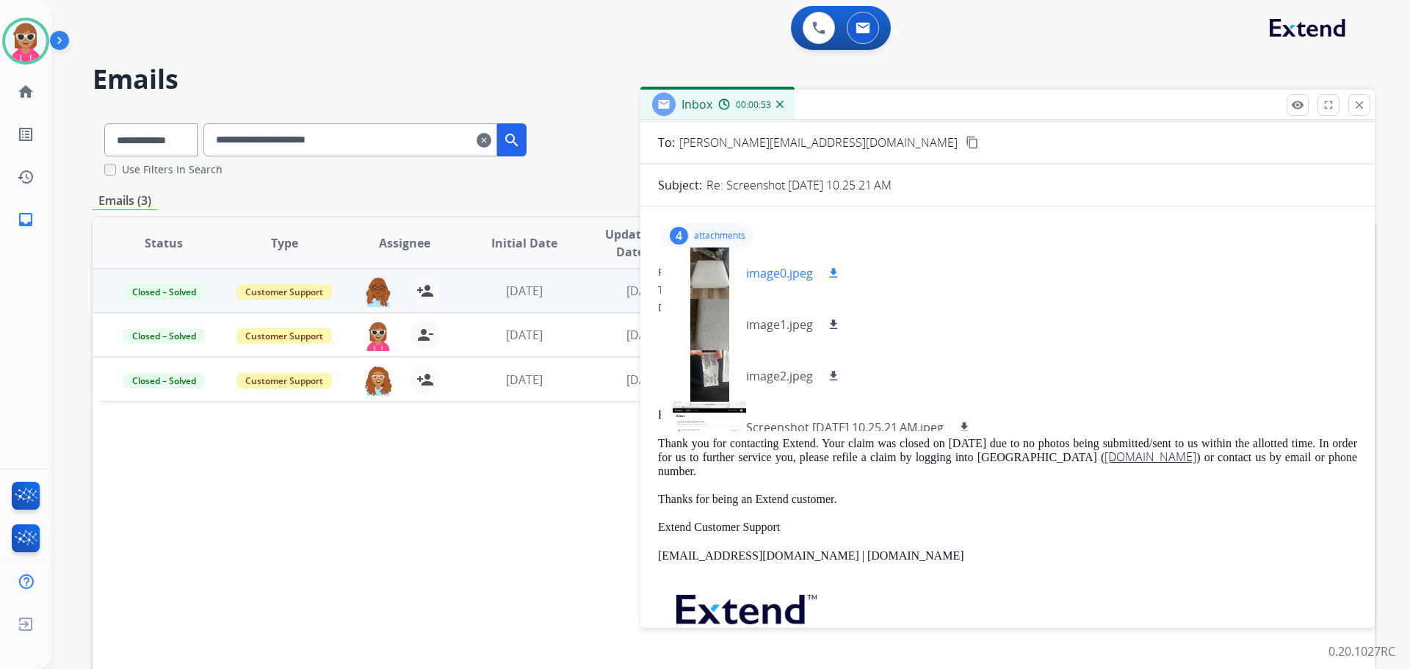
click at [712, 273] on div at bounding box center [709, 273] width 73 height 51
